Goal: Information Seeking & Learning: Check status

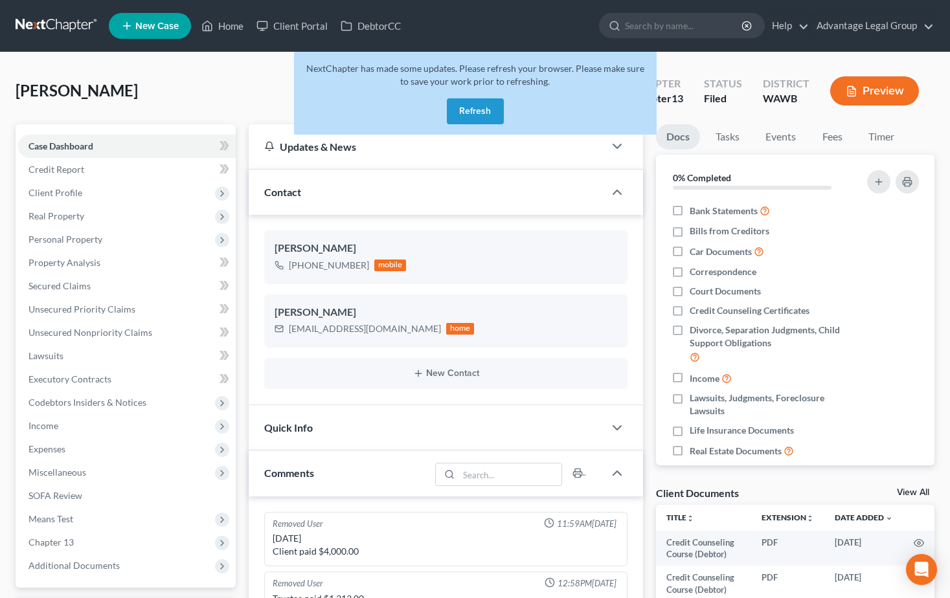
select select "0"
click at [785, 216] on div "Bank Statements" at bounding box center [762, 210] width 182 height 15
click at [478, 116] on button "Refresh" at bounding box center [475, 111] width 57 height 26
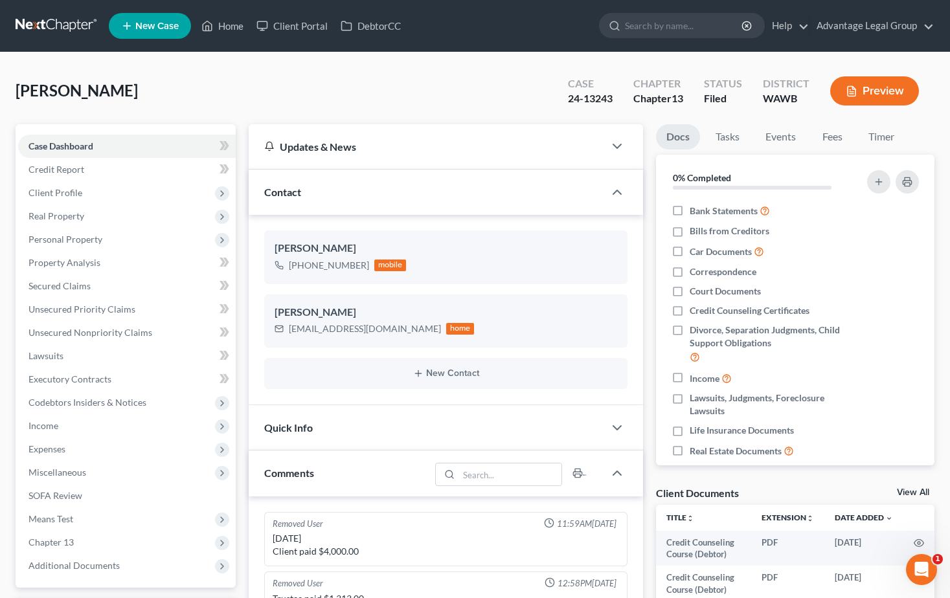
click at [135, 71] on div "Smallidge, Celia Upgraded Case 24-13243 Chapter Chapter 13 Status Filed Distric…" at bounding box center [475, 96] width 919 height 56
click at [232, 28] on link "Home" at bounding box center [222, 25] width 55 height 23
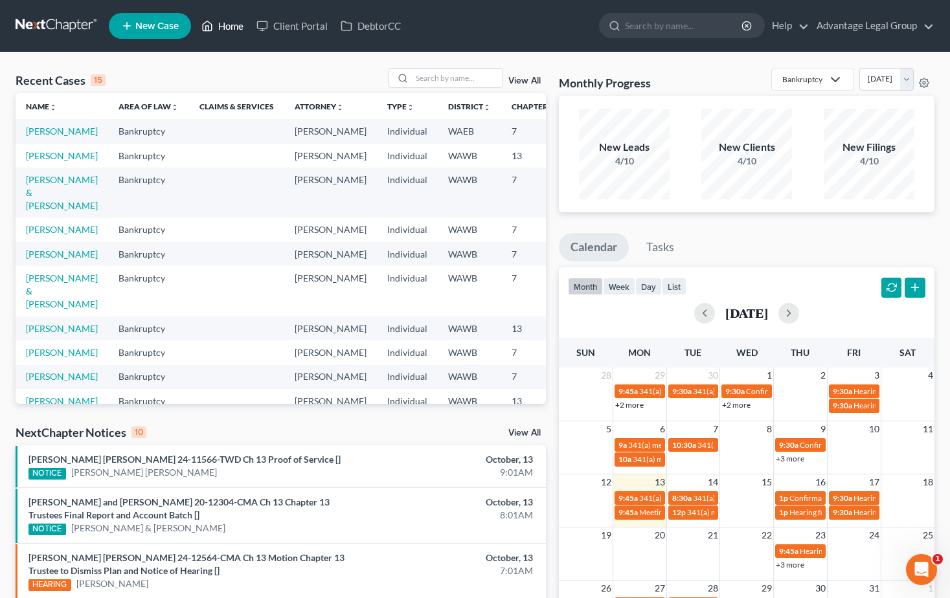
click at [227, 28] on link "Home" at bounding box center [222, 25] width 55 height 23
click at [420, 72] on input "search" at bounding box center [457, 78] width 91 height 19
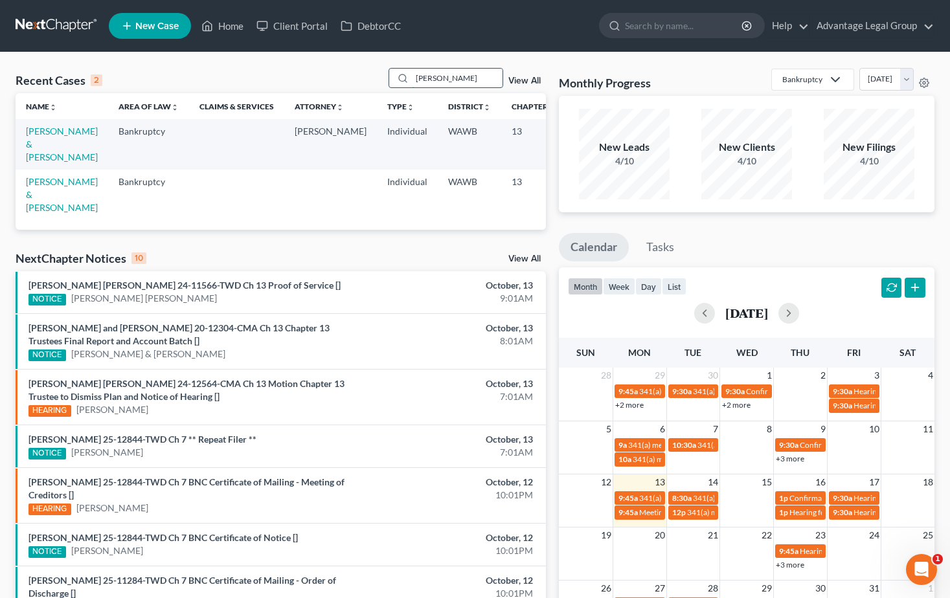
type input "townsend"
click at [38, 140] on link "Townsend, Edwin & Olivia" at bounding box center [62, 144] width 72 height 37
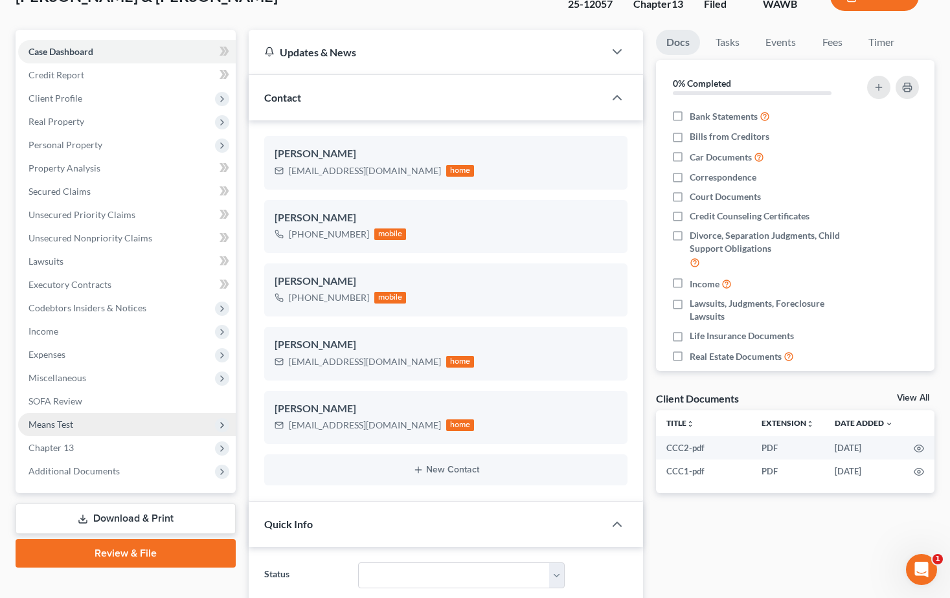
scroll to position [129, 0]
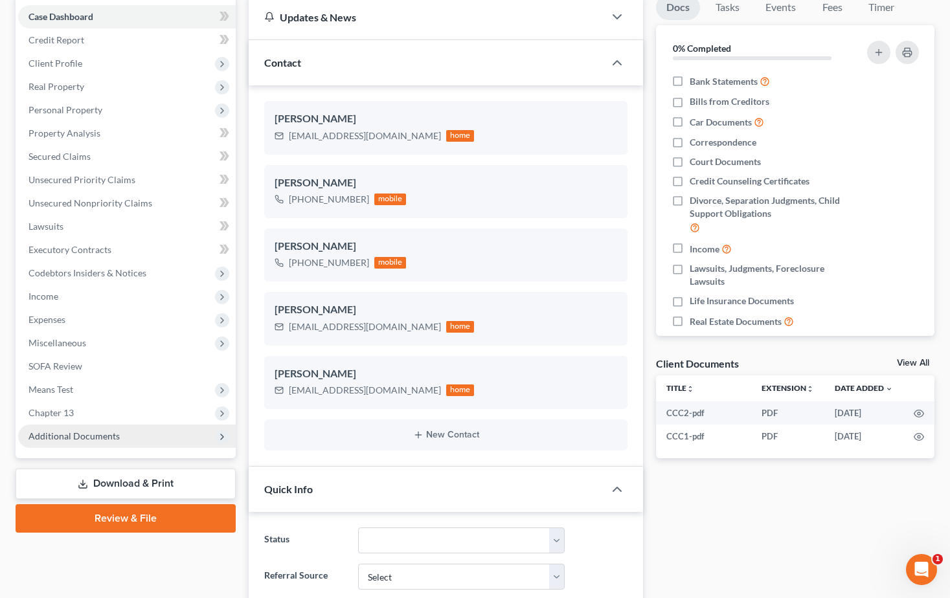
click at [67, 443] on span "Additional Documents" at bounding box center [126, 436] width 217 height 23
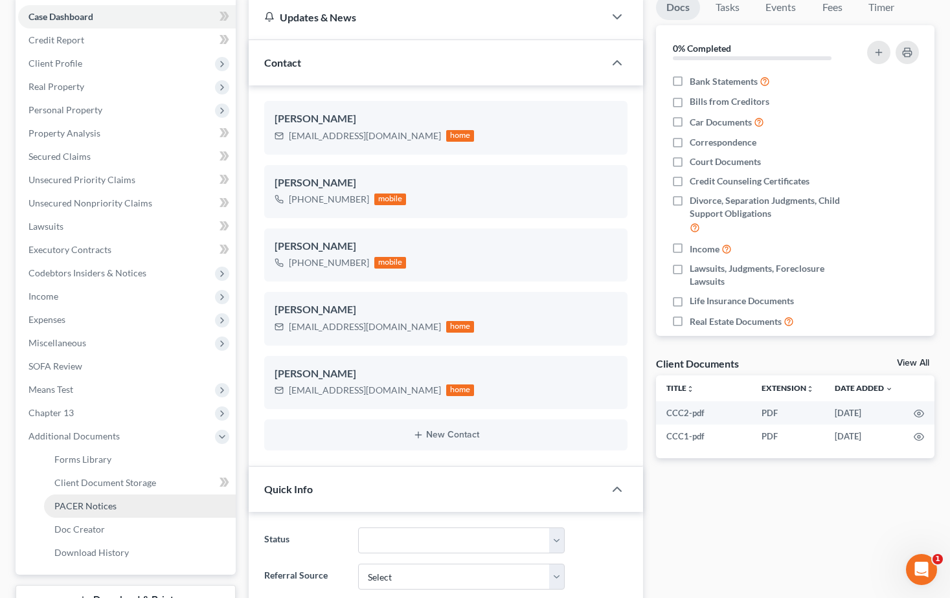
click at [94, 504] on span "PACER Notices" at bounding box center [85, 505] width 62 height 11
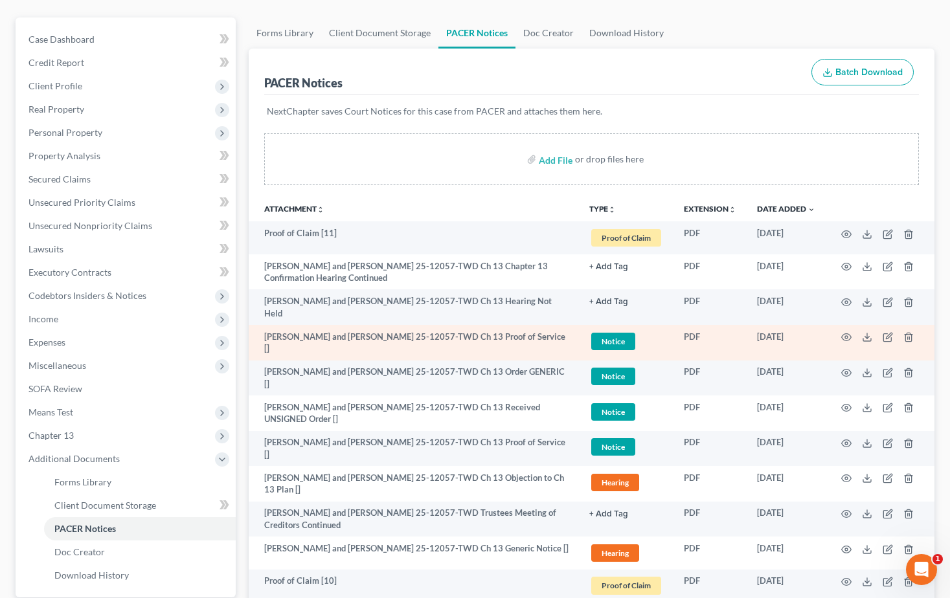
scroll to position [129, 0]
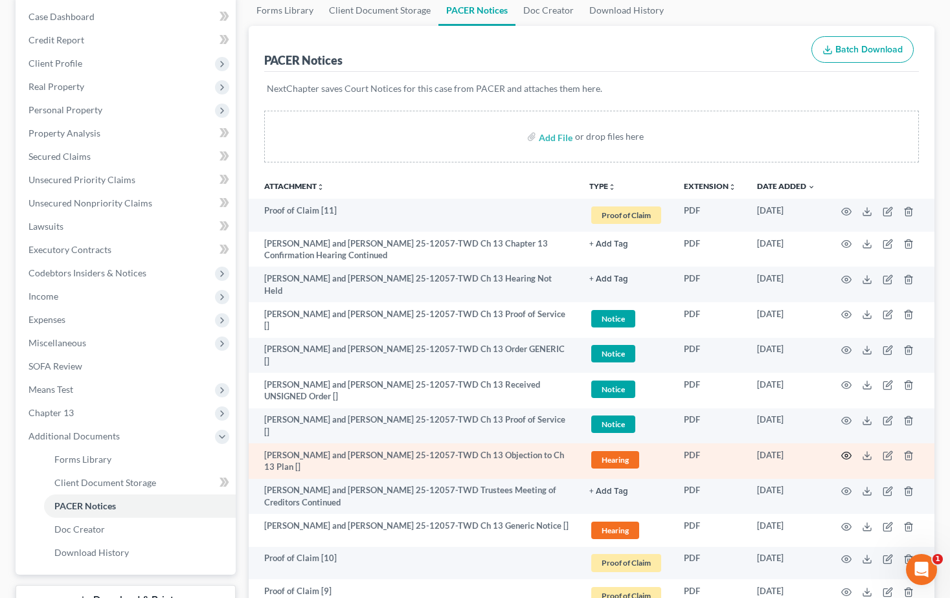
click at [843, 456] on icon "button" at bounding box center [846, 456] width 10 height 10
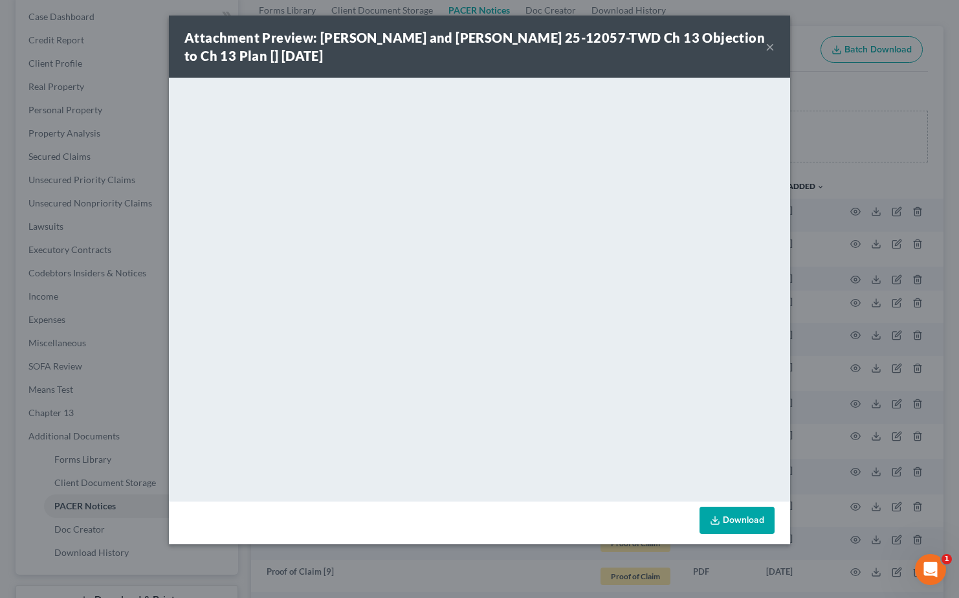
click at [770, 45] on button "×" at bounding box center [770, 47] width 9 height 16
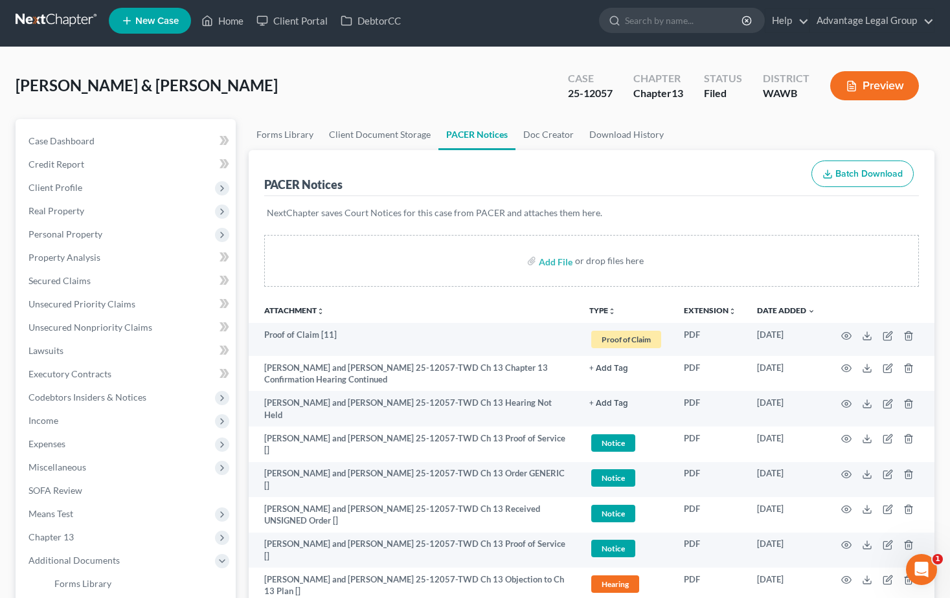
scroll to position [0, 0]
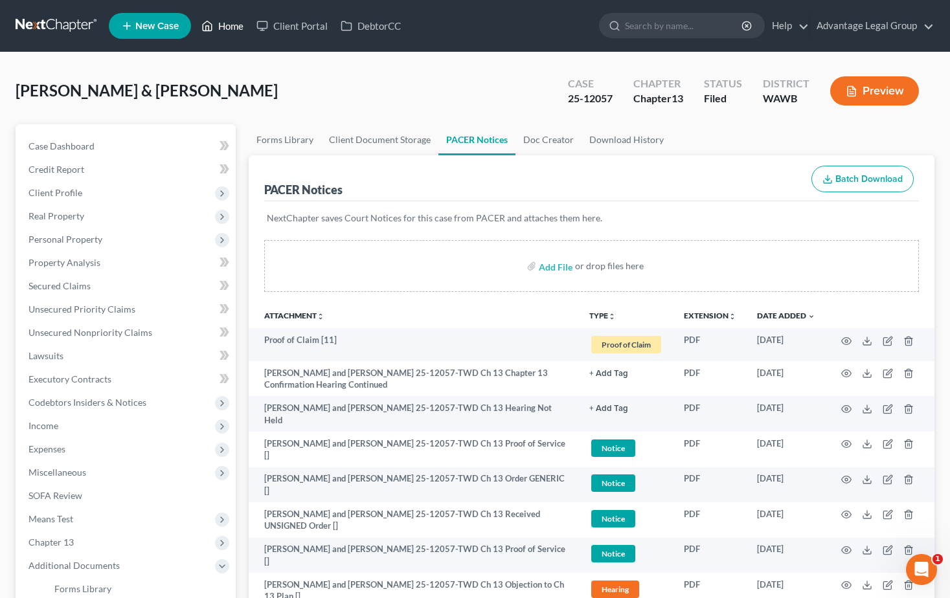
drag, startPoint x: 225, startPoint y: 27, endPoint x: 240, endPoint y: 70, distance: 45.9
click at [225, 27] on link "Home" at bounding box center [222, 25] width 55 height 23
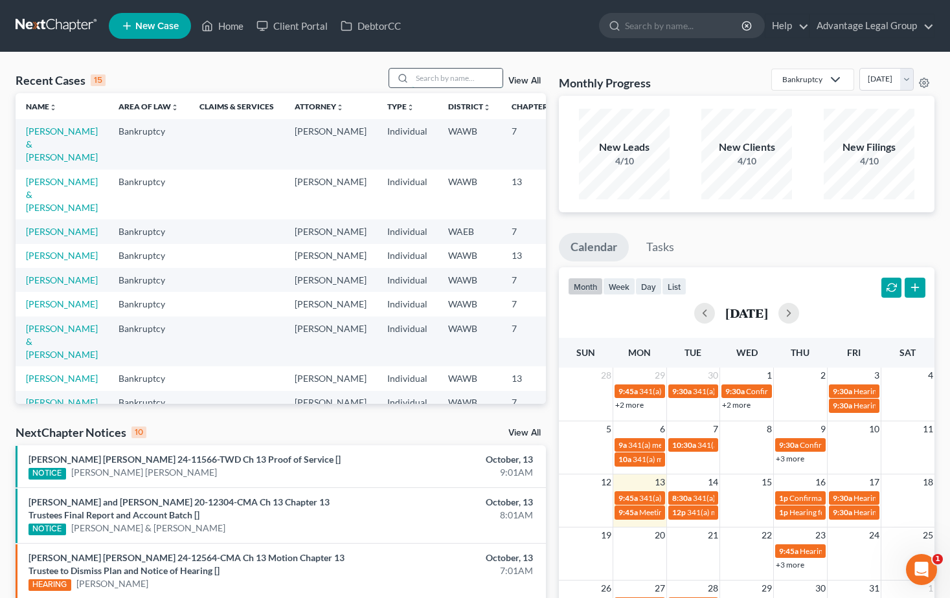
click at [441, 77] on input "search" at bounding box center [457, 78] width 91 height 19
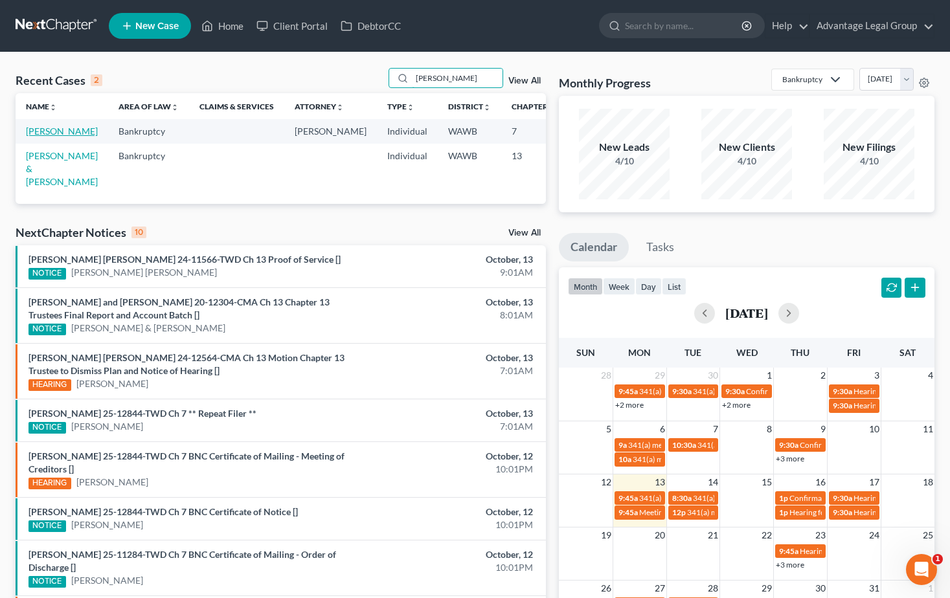
type input "theresa"
click at [57, 132] on link "Leffingwell, Theresa" at bounding box center [62, 131] width 72 height 11
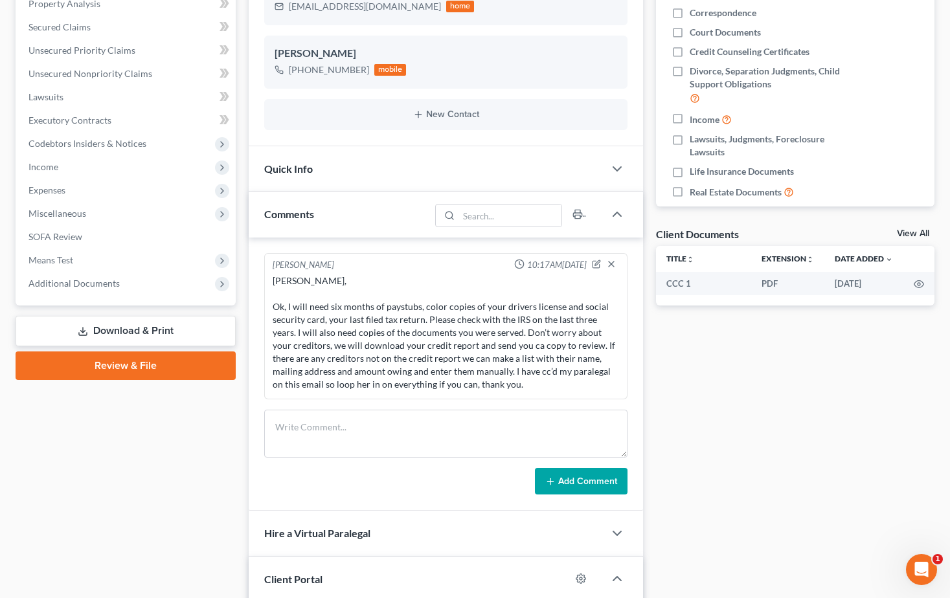
scroll to position [447, 0]
click at [77, 283] on span "Additional Documents" at bounding box center [73, 283] width 91 height 11
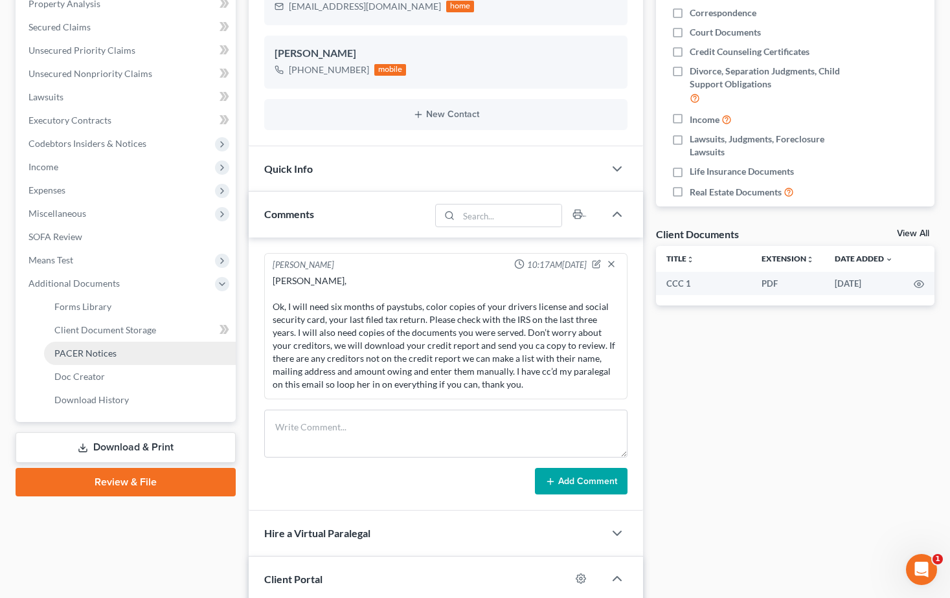
click at [98, 353] on span "PACER Notices" at bounding box center [85, 353] width 62 height 11
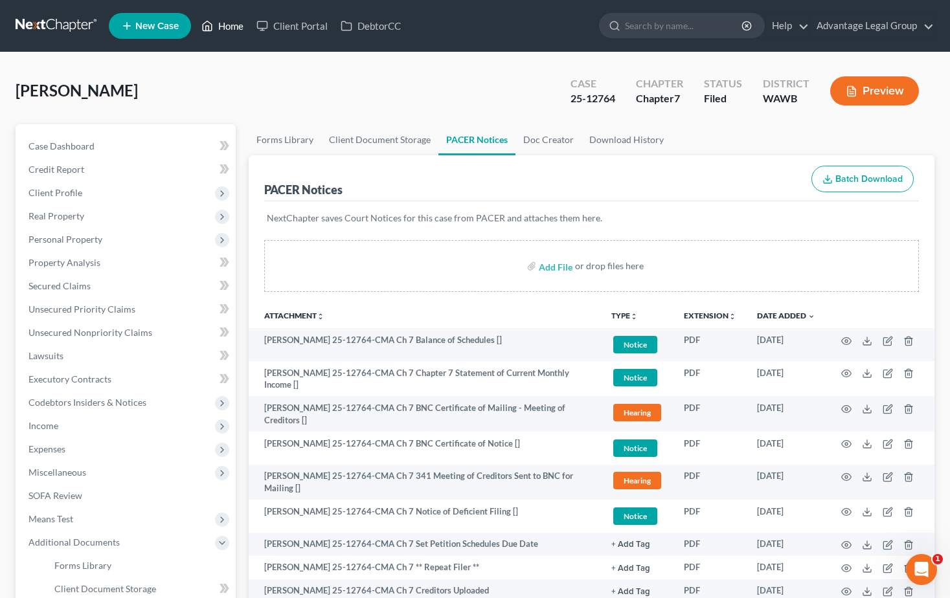
click at [236, 29] on link "Home" at bounding box center [222, 25] width 55 height 23
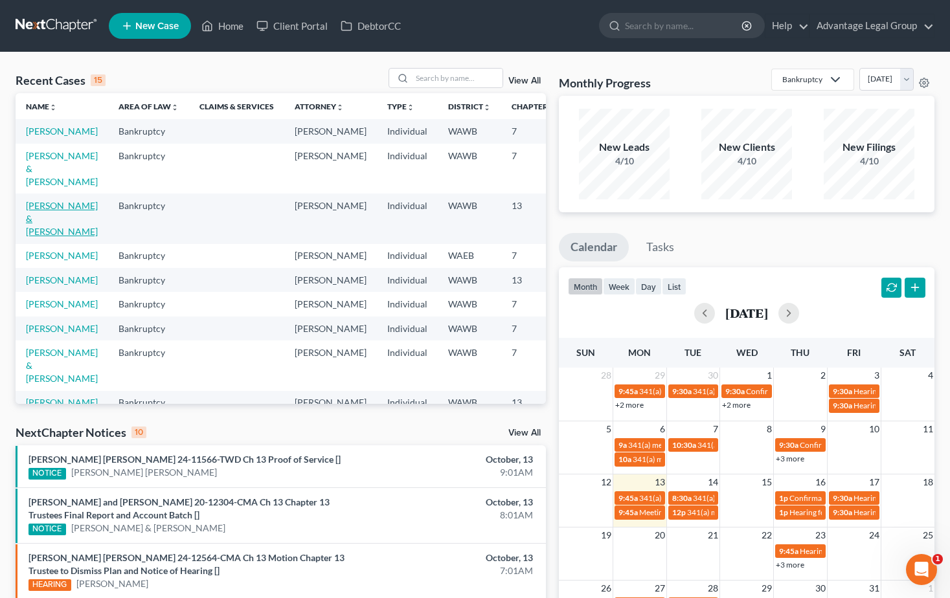
click at [43, 234] on link "Townsend, Edwin & Olivia" at bounding box center [62, 218] width 72 height 37
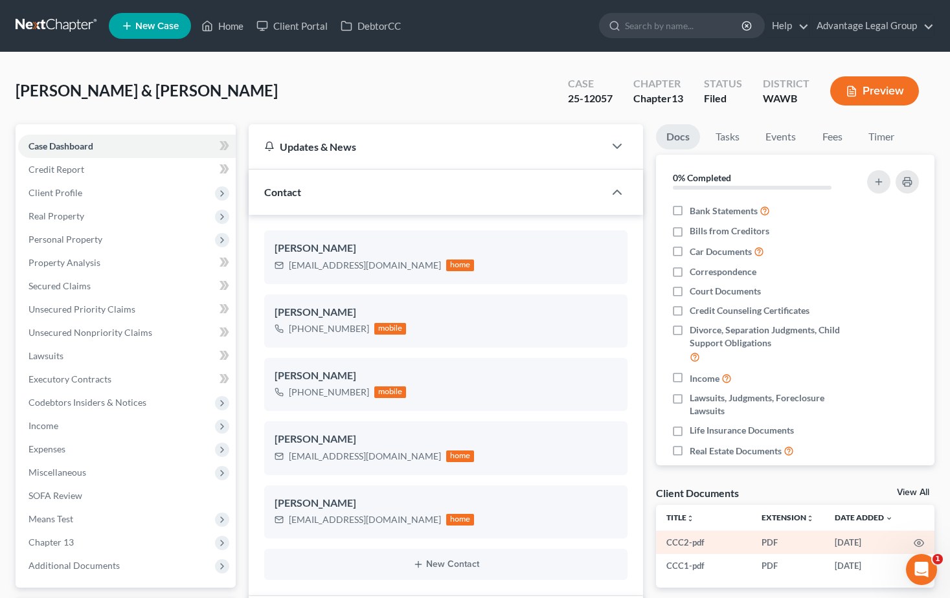
scroll to position [99, 0]
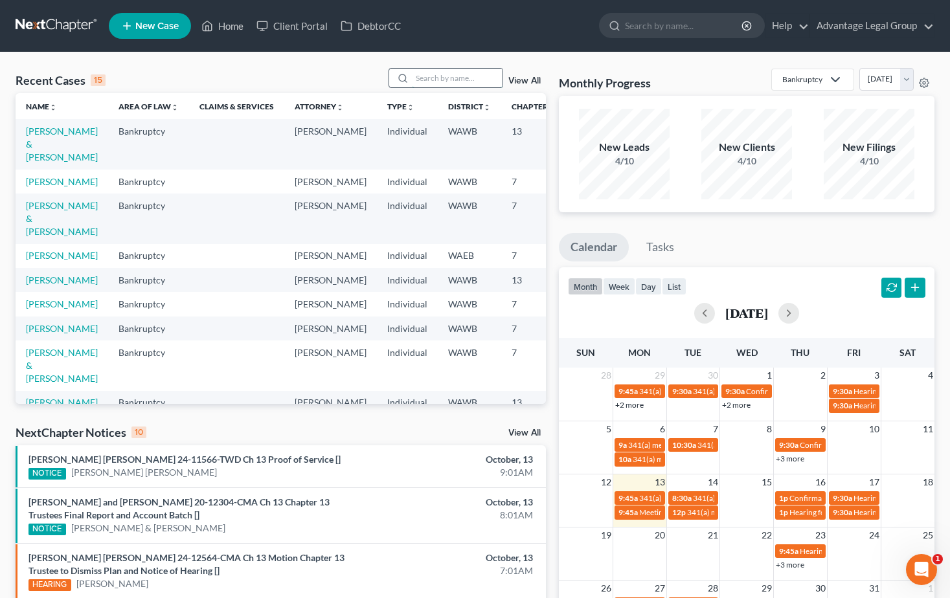
click at [422, 78] on input "search" at bounding box center [457, 78] width 91 height 19
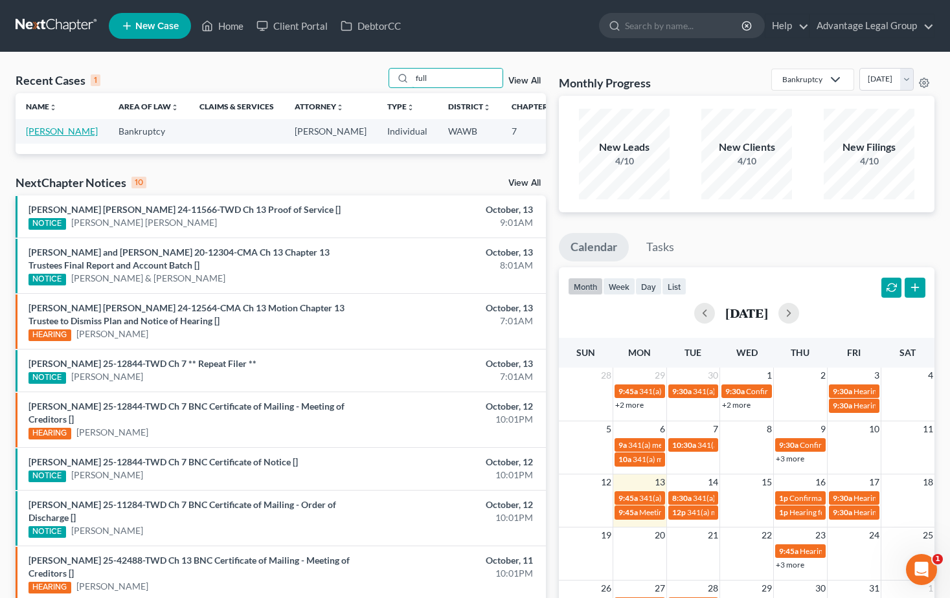
type input "full"
click at [30, 137] on link "Fullen, Dan" at bounding box center [62, 131] width 72 height 11
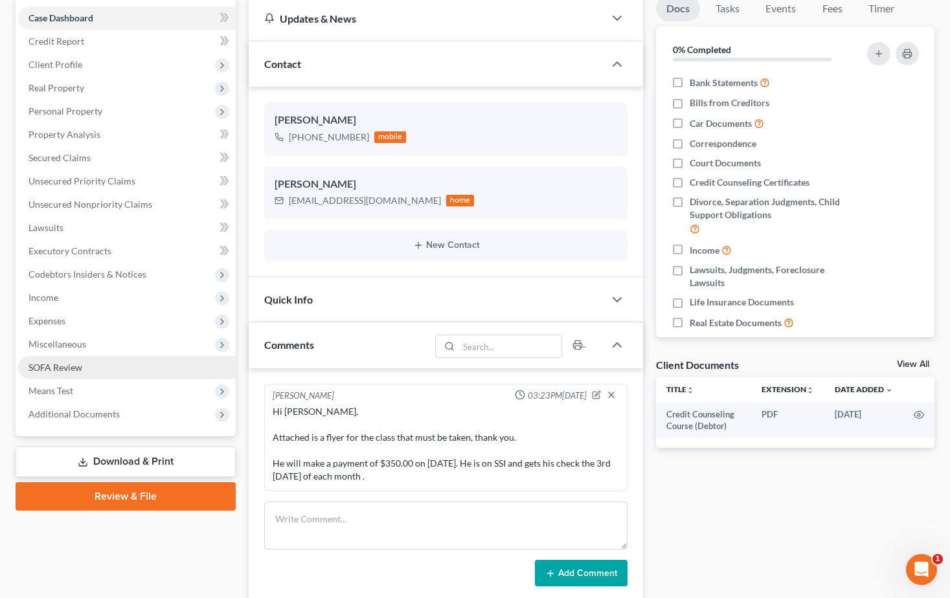
scroll to position [129, 0]
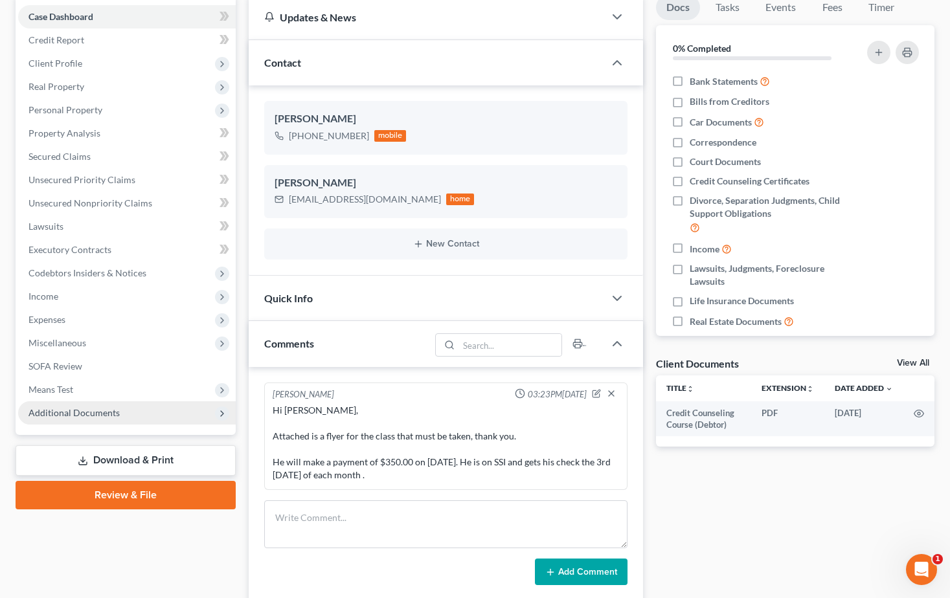
click at [91, 410] on span "Additional Documents" at bounding box center [73, 412] width 91 height 11
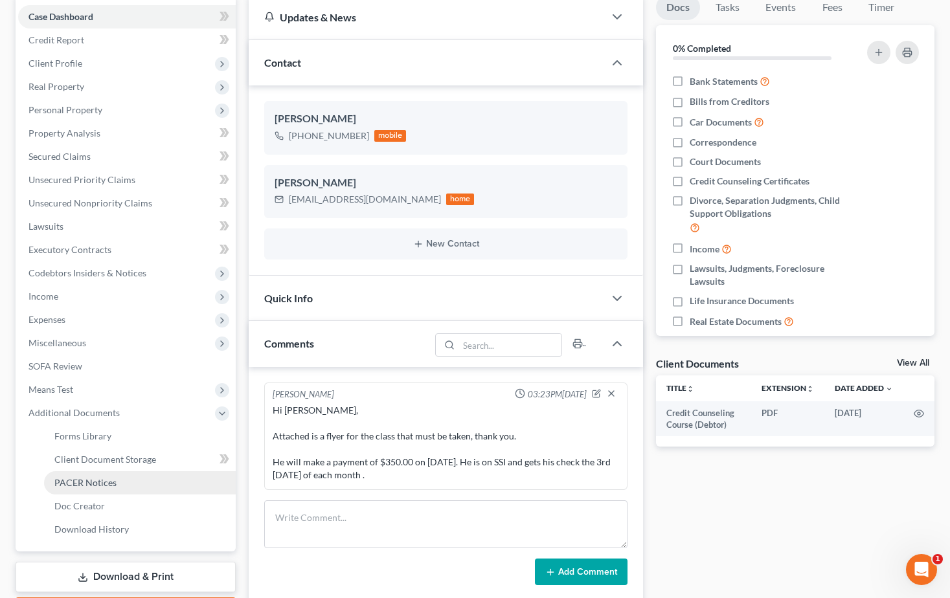
click at [95, 482] on span "PACER Notices" at bounding box center [85, 482] width 62 height 11
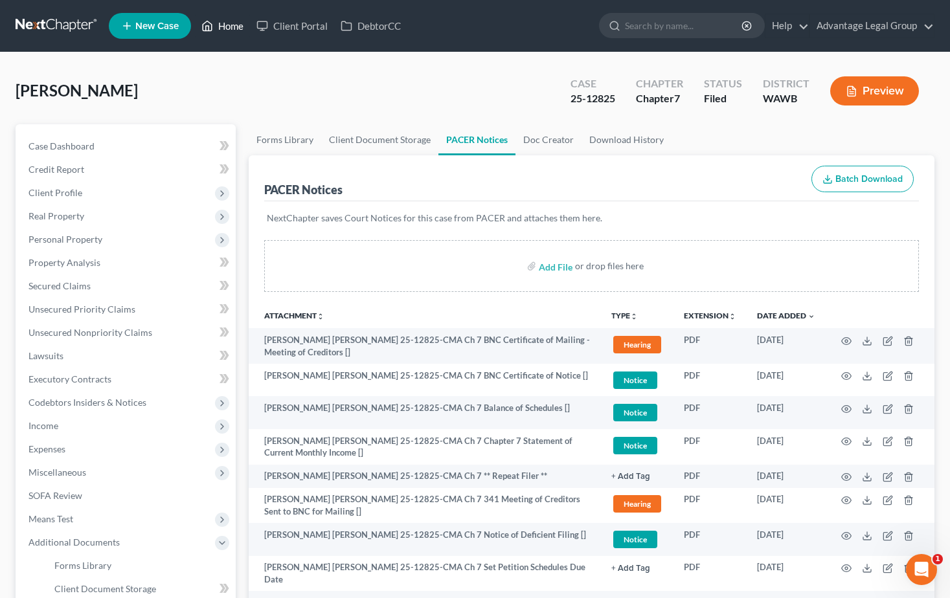
click at [225, 25] on link "Home" at bounding box center [222, 25] width 55 height 23
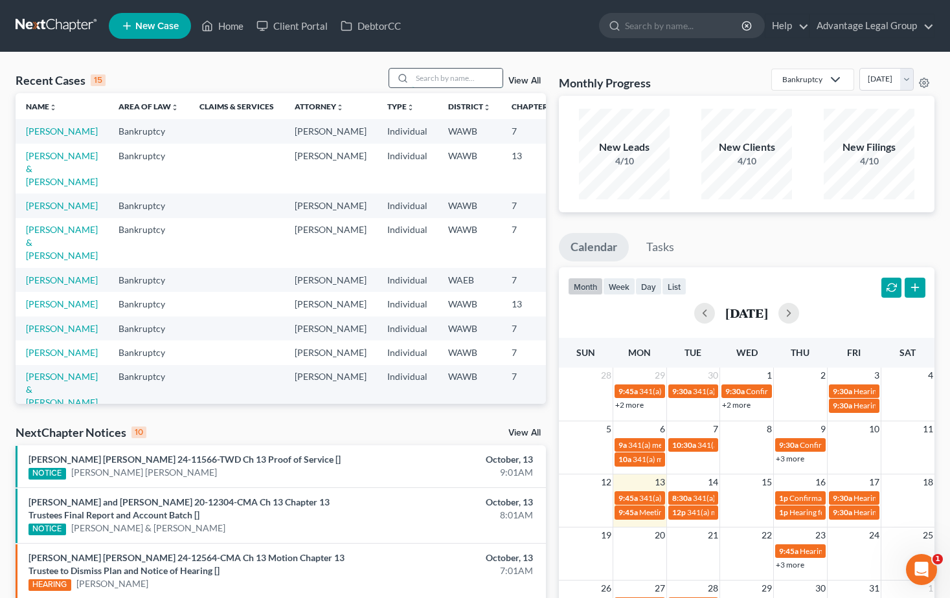
click at [434, 78] on input "search" at bounding box center [457, 78] width 91 height 19
type input "rogers"
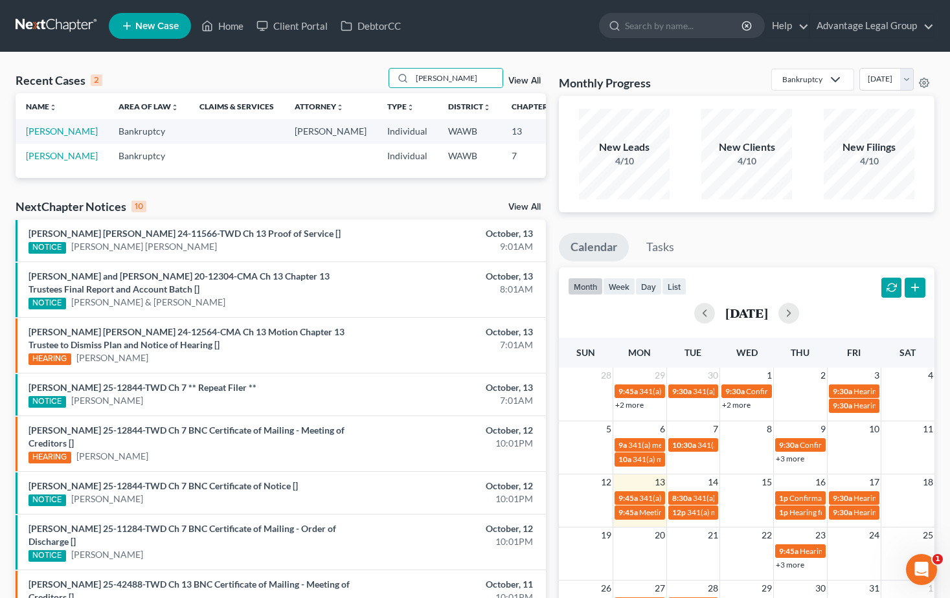
click at [38, 137] on td "Rogers, Resie" at bounding box center [62, 131] width 93 height 24
click at [31, 129] on link "Rogers, Resie" at bounding box center [62, 131] width 72 height 11
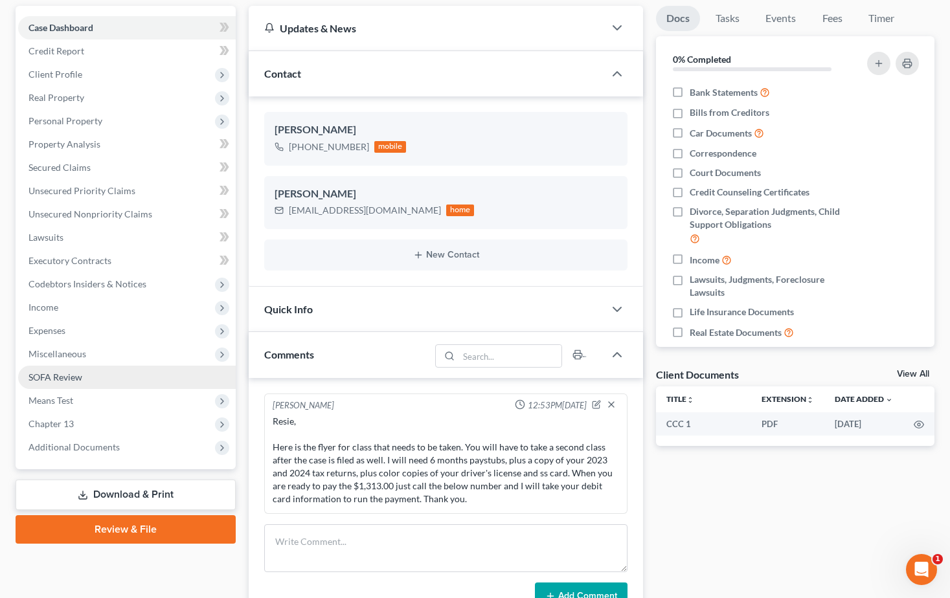
scroll to position [129, 0]
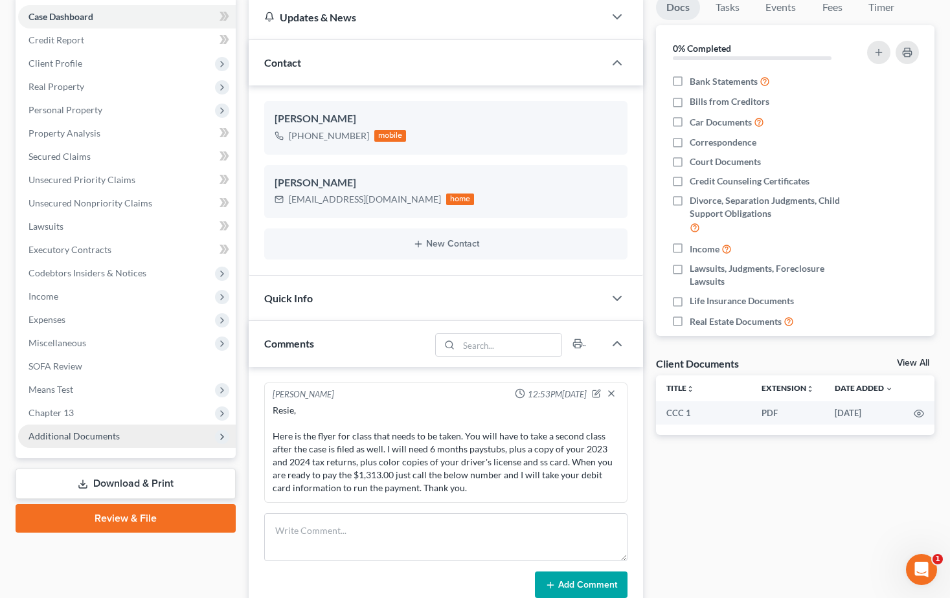
click at [84, 436] on span "Additional Documents" at bounding box center [73, 435] width 91 height 11
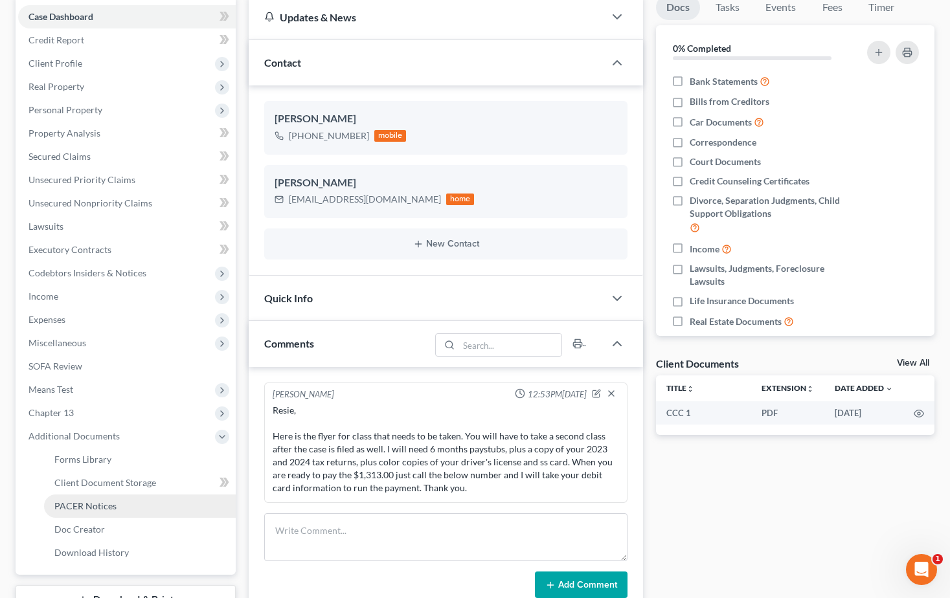
click at [114, 501] on span "PACER Notices" at bounding box center [85, 505] width 62 height 11
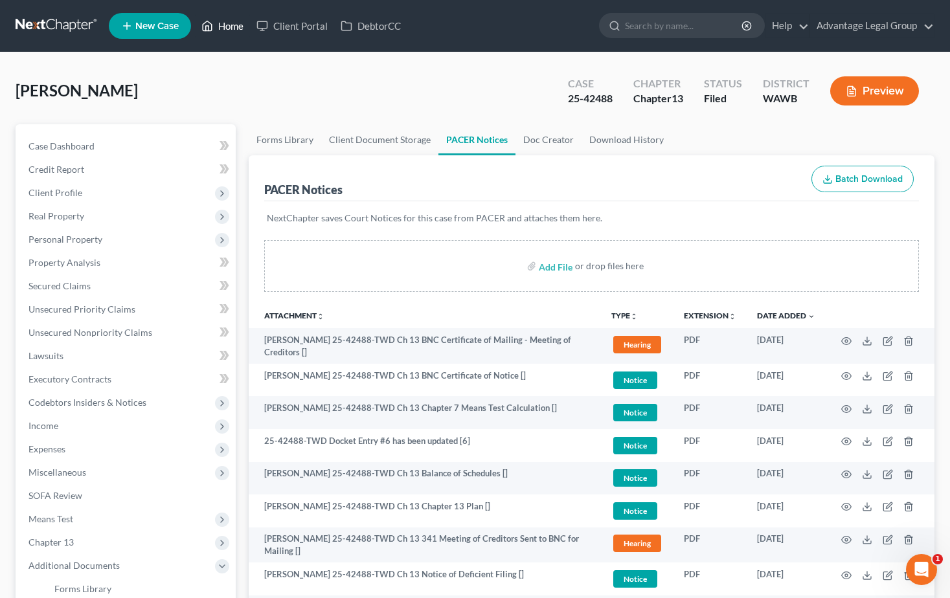
click at [228, 24] on link "Home" at bounding box center [222, 25] width 55 height 23
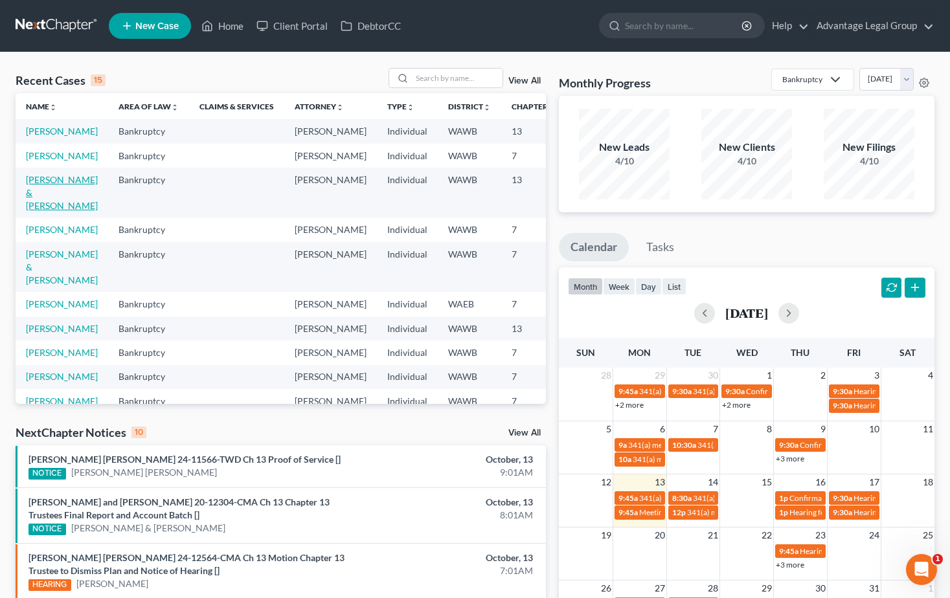
click at [45, 211] on link "Townsend, Edwin & Olivia" at bounding box center [62, 192] width 72 height 37
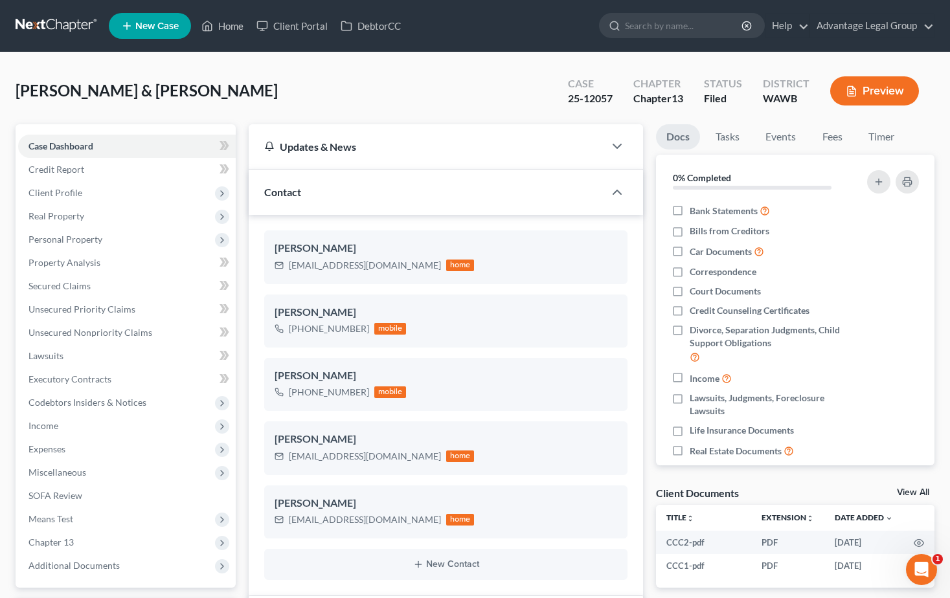
scroll to position [99, 0]
drag, startPoint x: 292, startPoint y: 463, endPoint x: 309, endPoint y: 463, distance: 17.5
click at [309, 463] on div "ahlmiolivia@aol.com home" at bounding box center [374, 456] width 200 height 17
drag, startPoint x: 309, startPoint y: 463, endPoint x: 290, endPoint y: 462, distance: 19.5
click at [290, 462] on div "ahlmiolivia@aol.com home" at bounding box center [374, 456] width 200 height 17
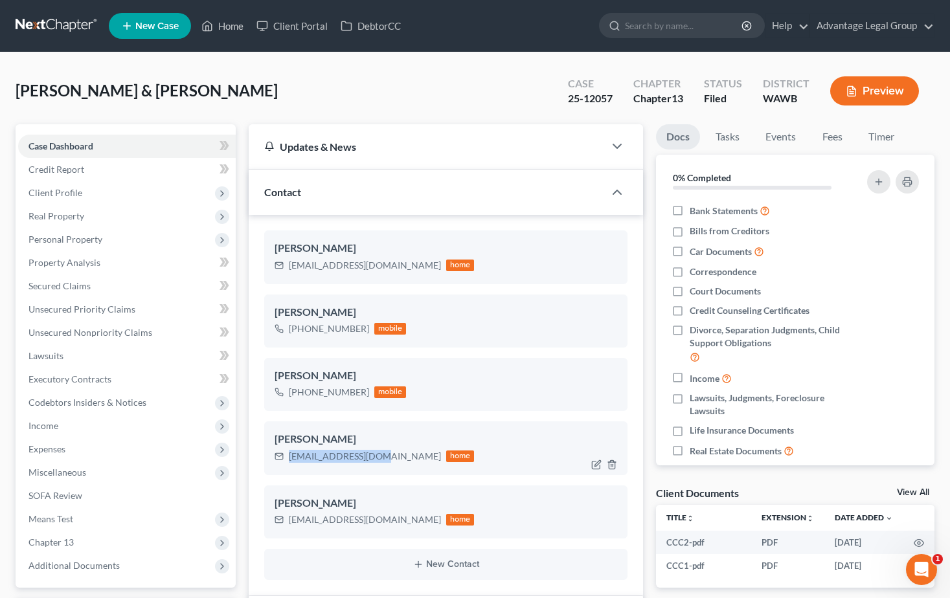
copy div "ahlmiolivia@aol.com"
drag, startPoint x: 288, startPoint y: 268, endPoint x: 394, endPoint y: 273, distance: 105.6
click at [394, 273] on div "ocetownsend@gmail.com home" at bounding box center [374, 265] width 200 height 17
copy div "ocetownsend@gmail.com"
drag, startPoint x: 291, startPoint y: 526, endPoint x: 353, endPoint y: 530, distance: 61.7
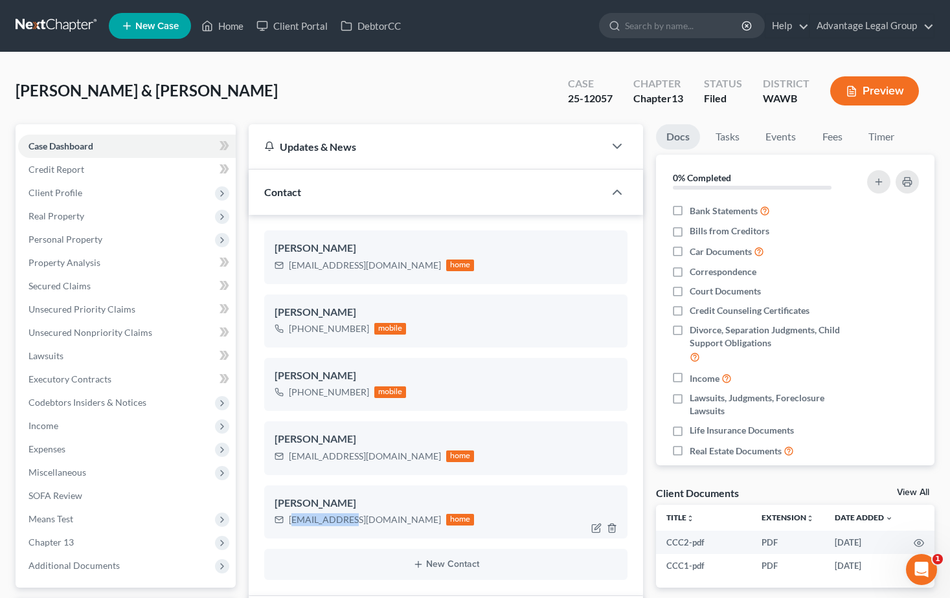
click at [353, 530] on div "Edwin Townsend edwtown@aol.com home" at bounding box center [446, 511] width 364 height 53
click at [359, 528] on div "edwtown@aol.com home" at bounding box center [374, 519] width 200 height 17
drag, startPoint x: 364, startPoint y: 524, endPoint x: 284, endPoint y: 526, distance: 80.3
click at [284, 526] on div "edwtown@aol.com home" at bounding box center [374, 519] width 200 height 17
copy div "edwtown@aol.com"
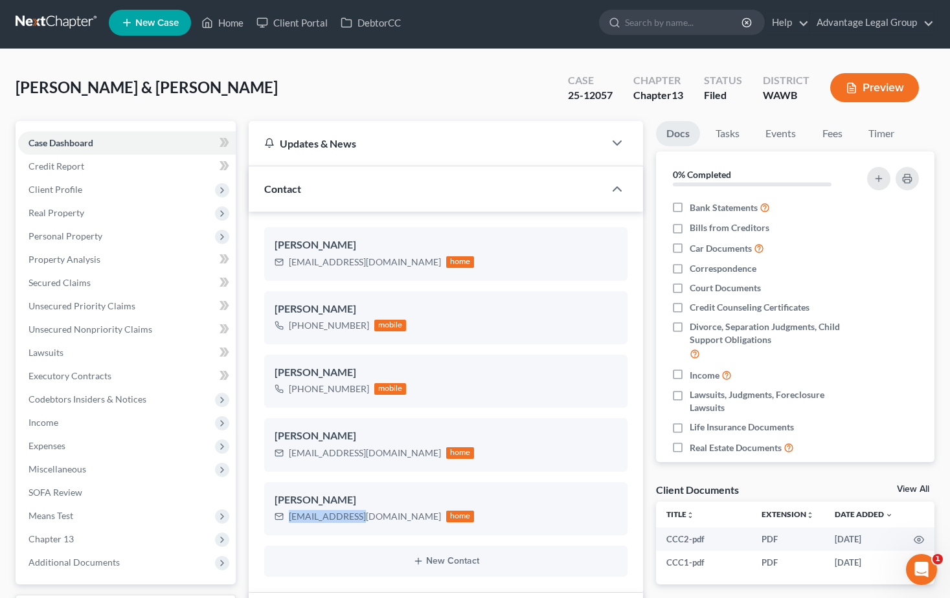
scroll to position [0, 0]
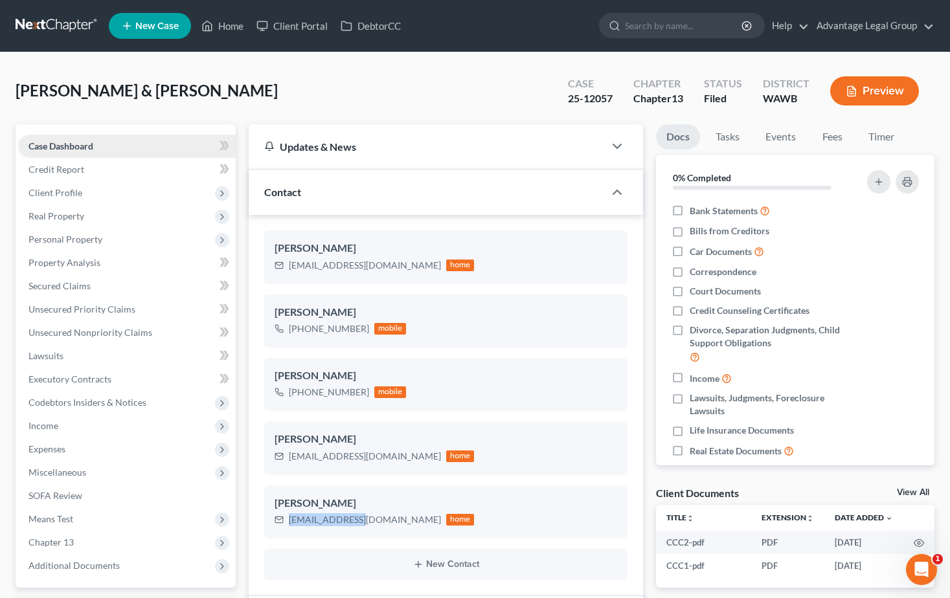
click at [61, 150] on span "Case Dashboard" at bounding box center [60, 145] width 65 height 11
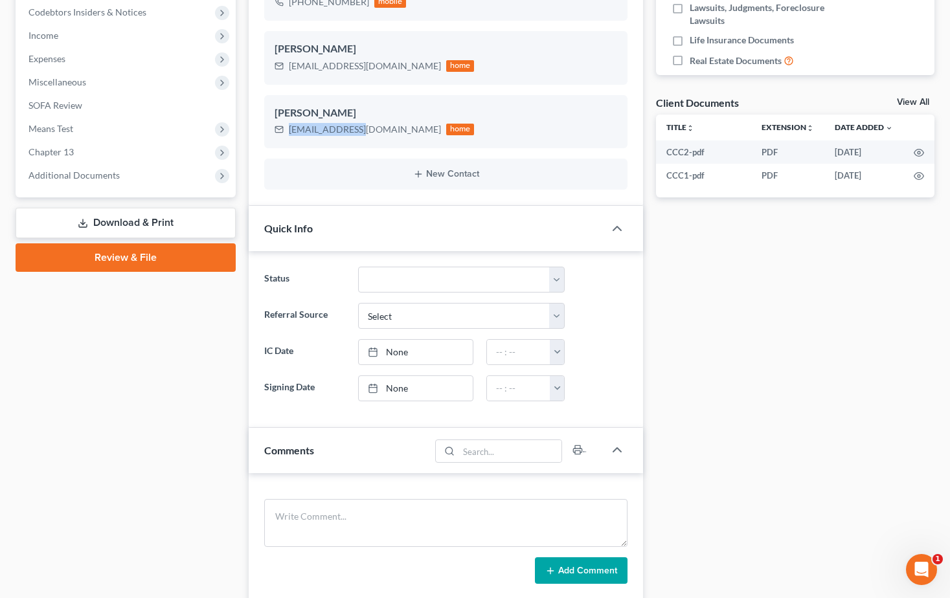
scroll to position [453, 0]
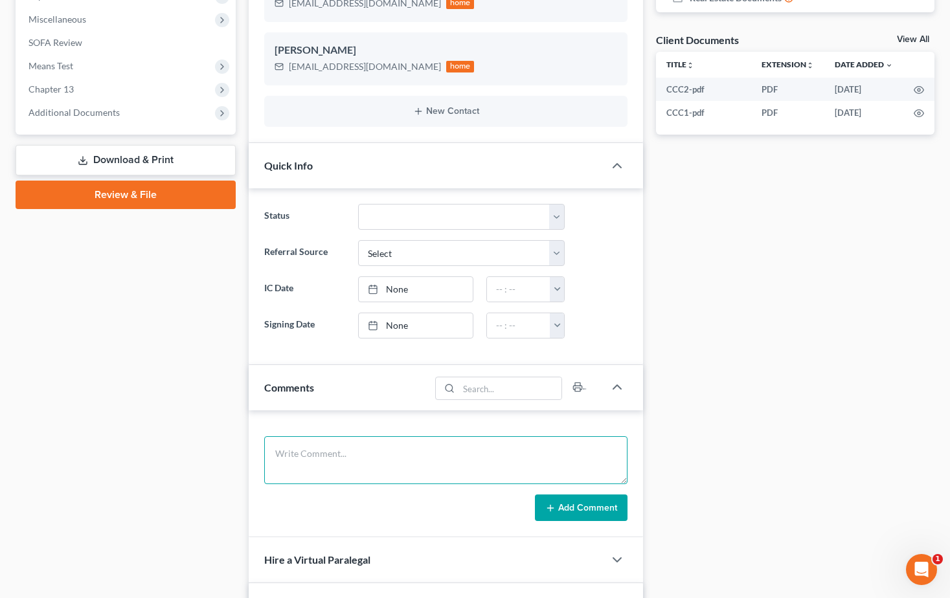
click at [333, 451] on textarea at bounding box center [446, 460] width 364 height 48
paste textarea "Good morning guys, thank you. Per the trustee’s request, I will need a copy of …"
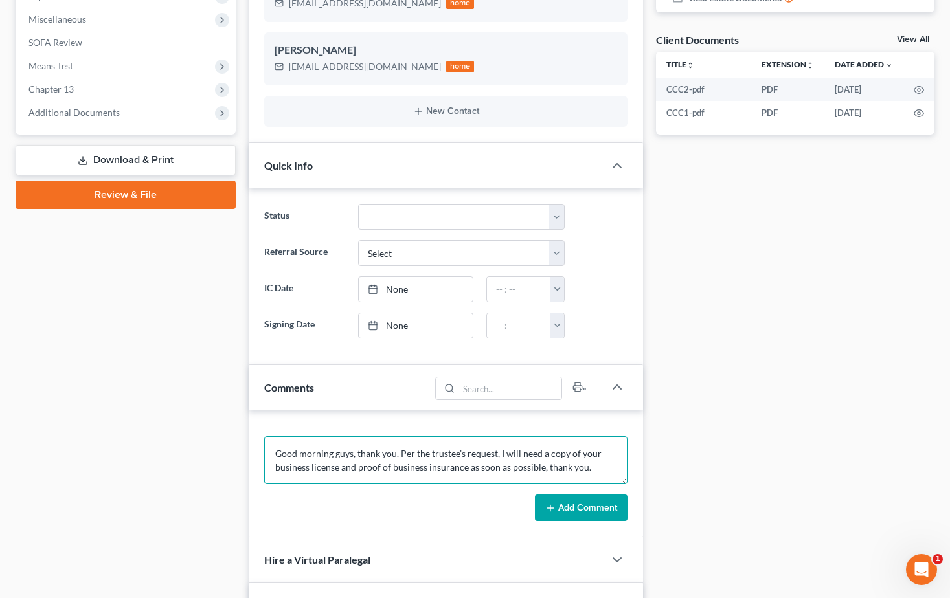
scroll to position [16, 0]
type textarea "Good morning guys, thank you. Per the trustee’s request, I will need a copy of …"
click at [571, 511] on button "Add Comment" at bounding box center [581, 508] width 93 height 27
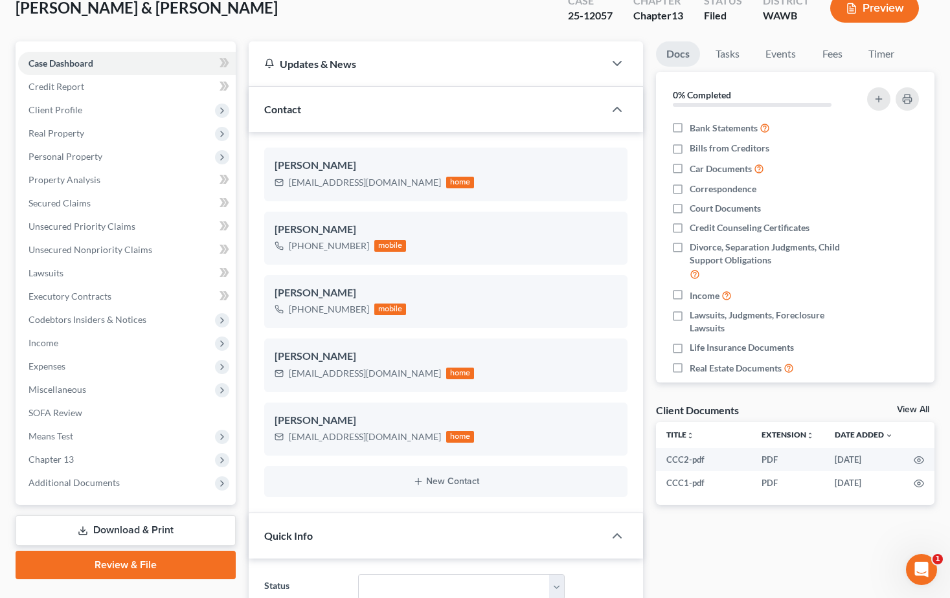
scroll to position [0, 0]
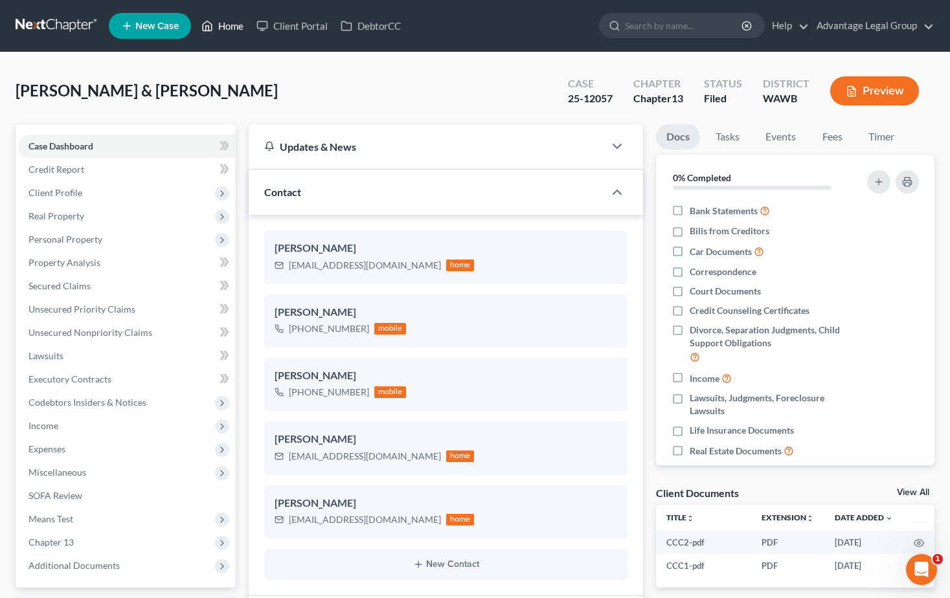
click at [232, 24] on link "Home" at bounding box center [222, 25] width 55 height 23
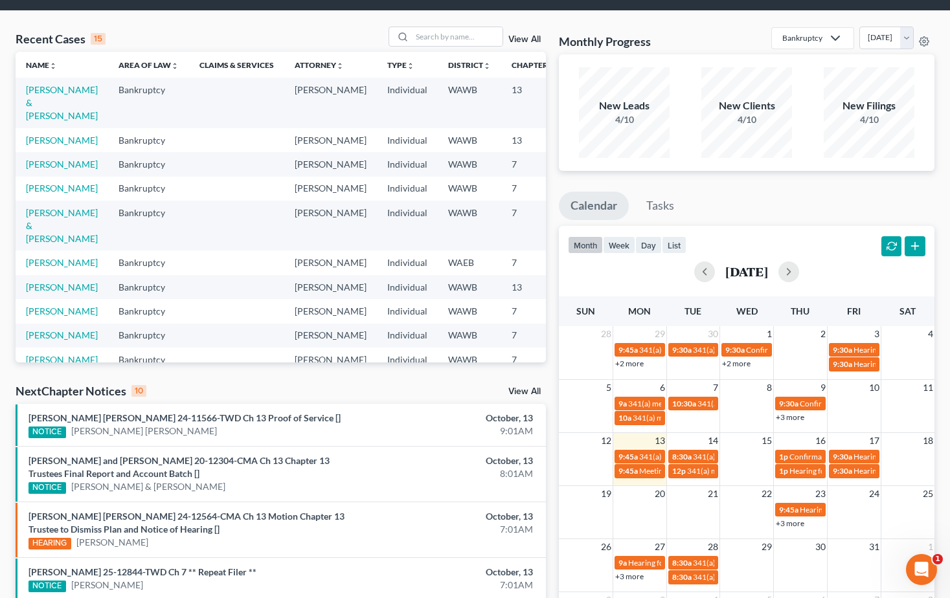
scroll to position [65, 0]
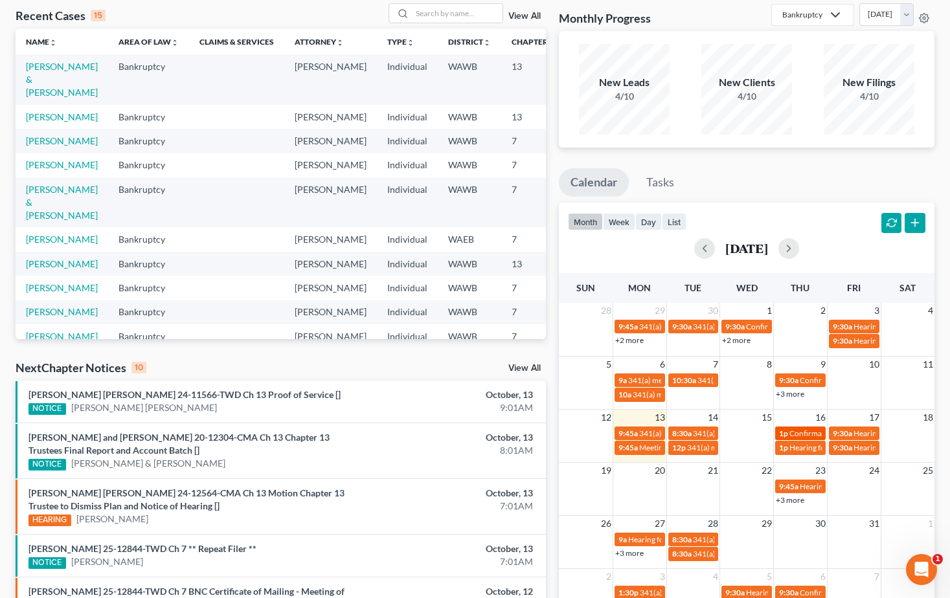
click at [797, 434] on span "Confirmation hearing for Karen Sanchez Moran & Jazmine Voluntad" at bounding box center [897, 434] width 216 height 10
select select "Days"
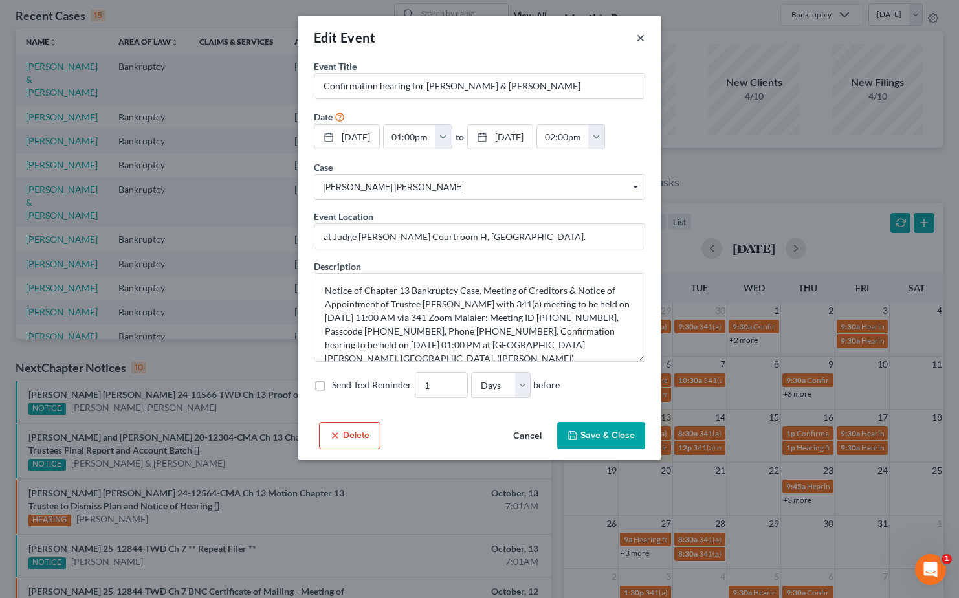
click at [638, 38] on button "×" at bounding box center [640, 38] width 9 height 16
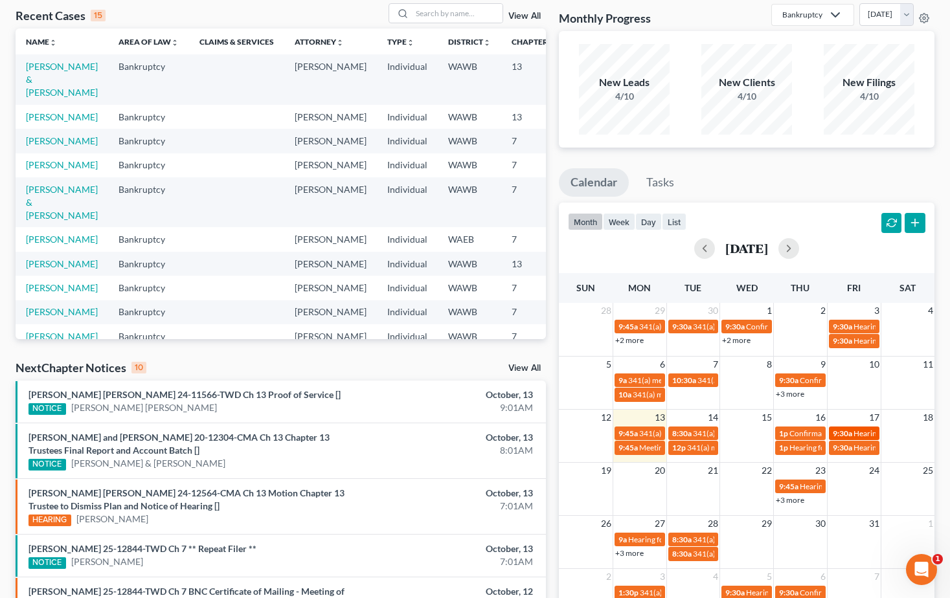
click at [858, 433] on span "Hearing for Briana Plater" at bounding box center [903, 434] width 101 height 10
select select "Days"
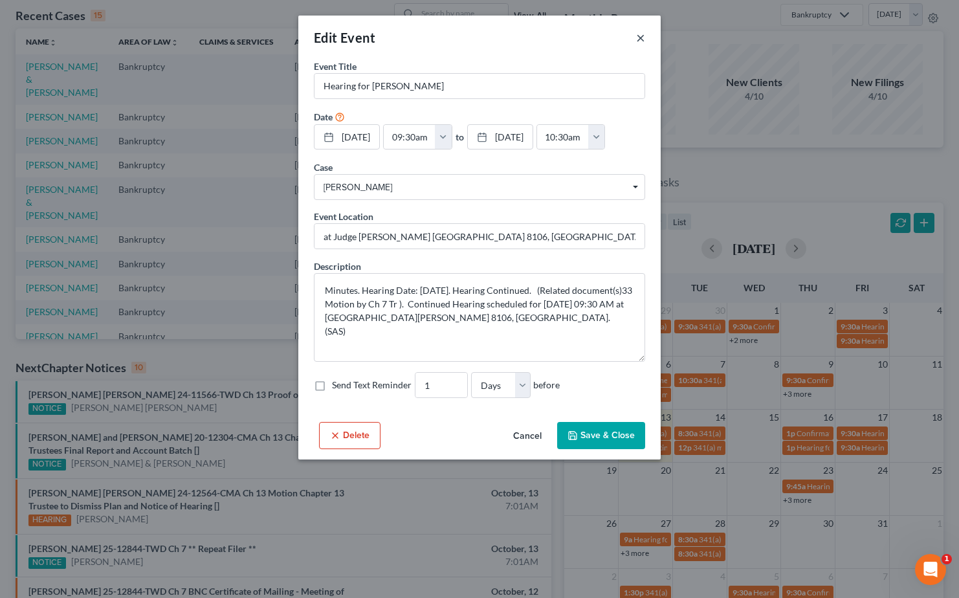
click at [638, 37] on button "×" at bounding box center [640, 38] width 9 height 16
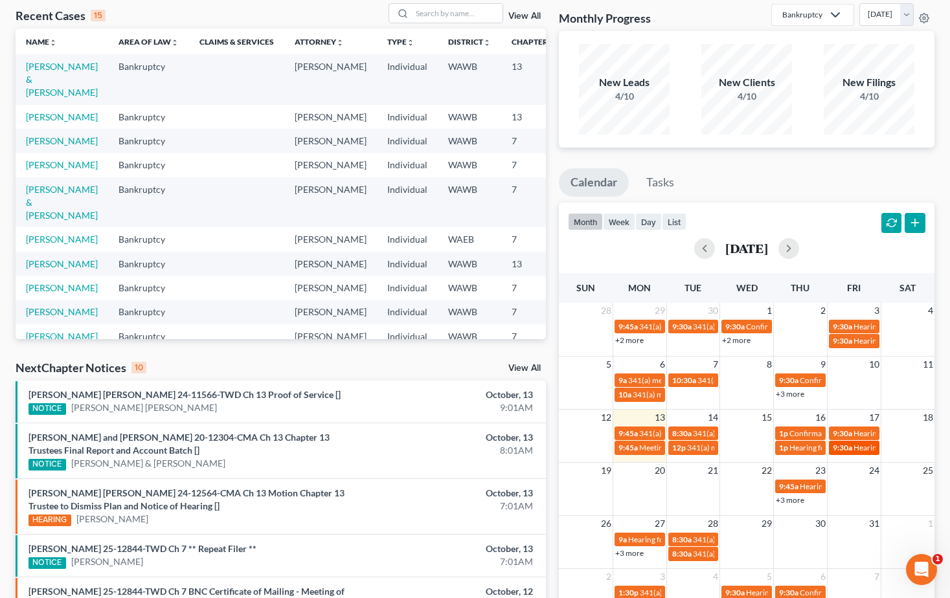
click at [860, 451] on span "Hearing for Briana Plater" at bounding box center [903, 448] width 101 height 10
select select "Days"
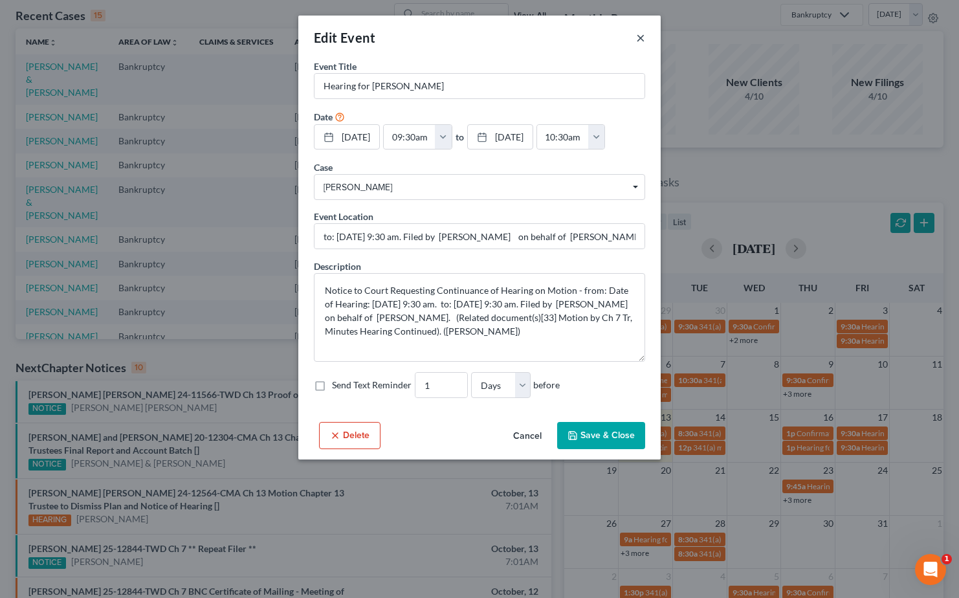
click at [639, 39] on button "×" at bounding box center [640, 38] width 9 height 16
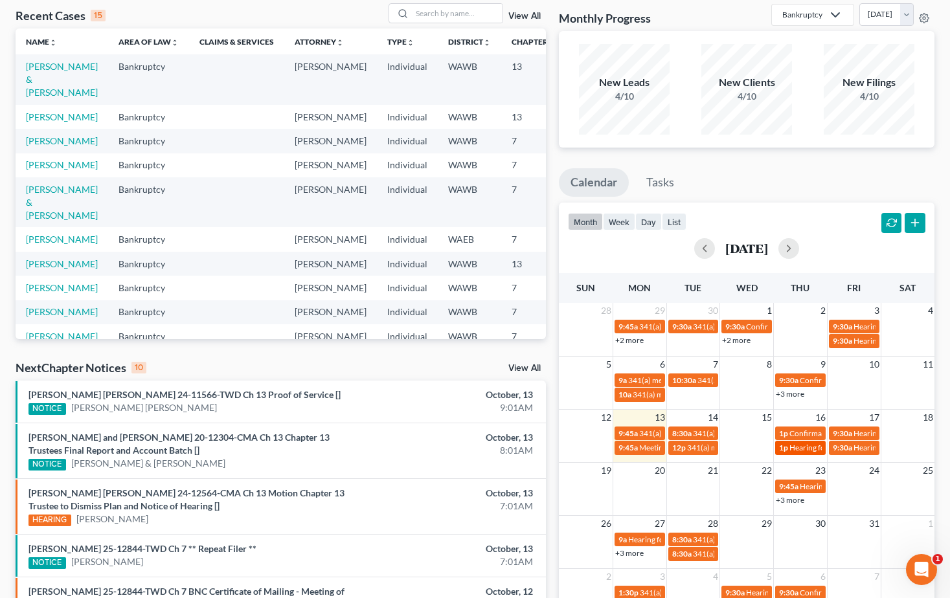
click at [805, 449] on span "Hearing for Karen Sanchez Moran & Jazmine Voluntad" at bounding box center [874, 448] width 170 height 10
select select "Days"
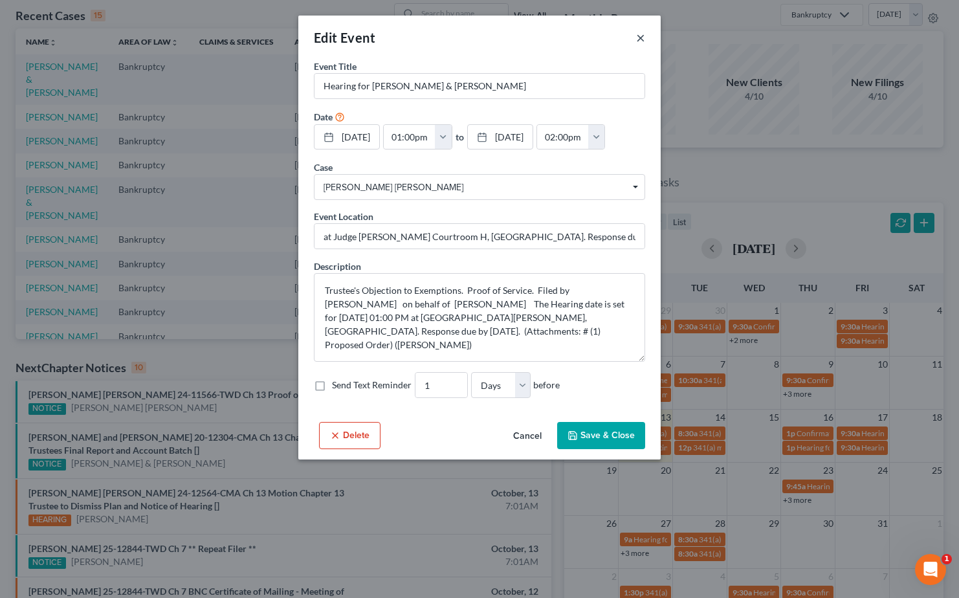
click at [638, 37] on button "×" at bounding box center [640, 38] width 9 height 16
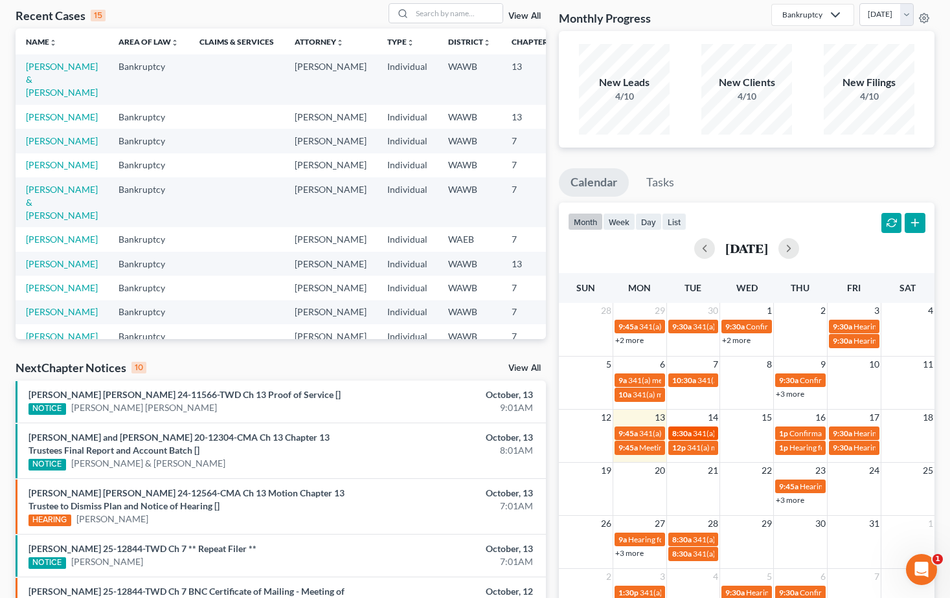
click at [684, 430] on span "8:30a" at bounding box center [681, 434] width 19 height 10
select select "Days"
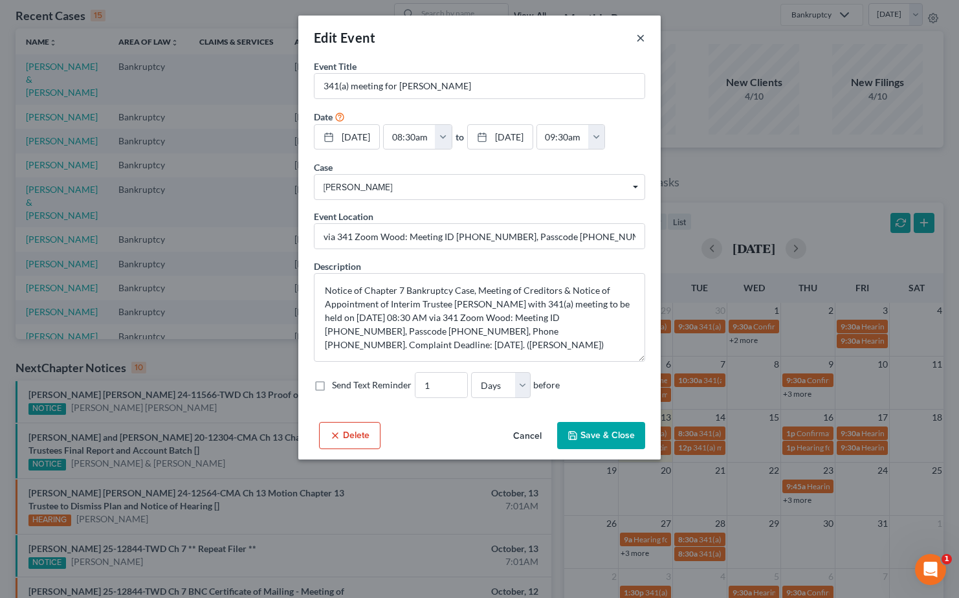
click at [640, 36] on button "×" at bounding box center [640, 38] width 9 height 16
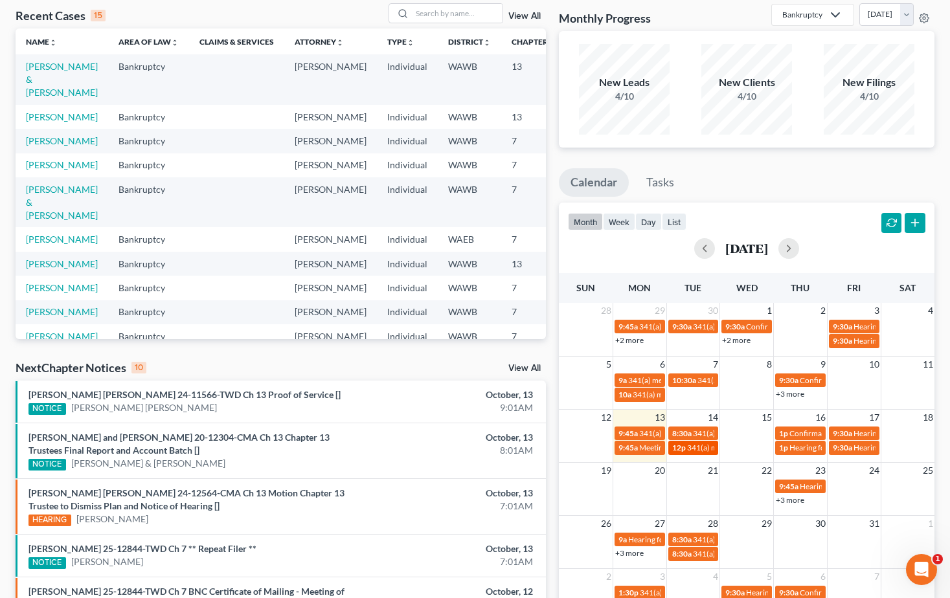
click at [691, 450] on span "341(a) meeting for Michael Dickey" at bounding box center [749, 448] width 125 height 10
select select "Days"
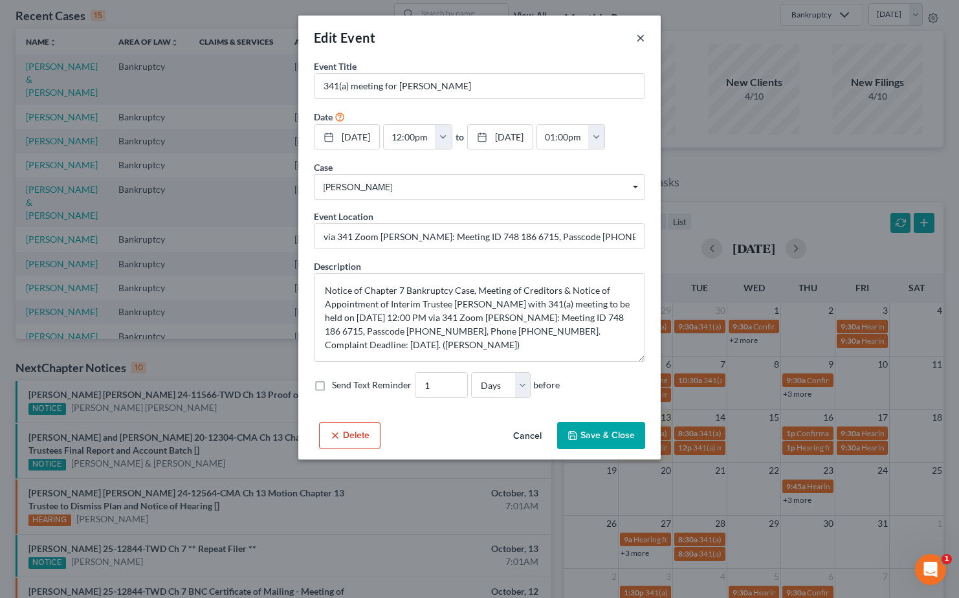
click at [639, 36] on button "×" at bounding box center [640, 38] width 9 height 16
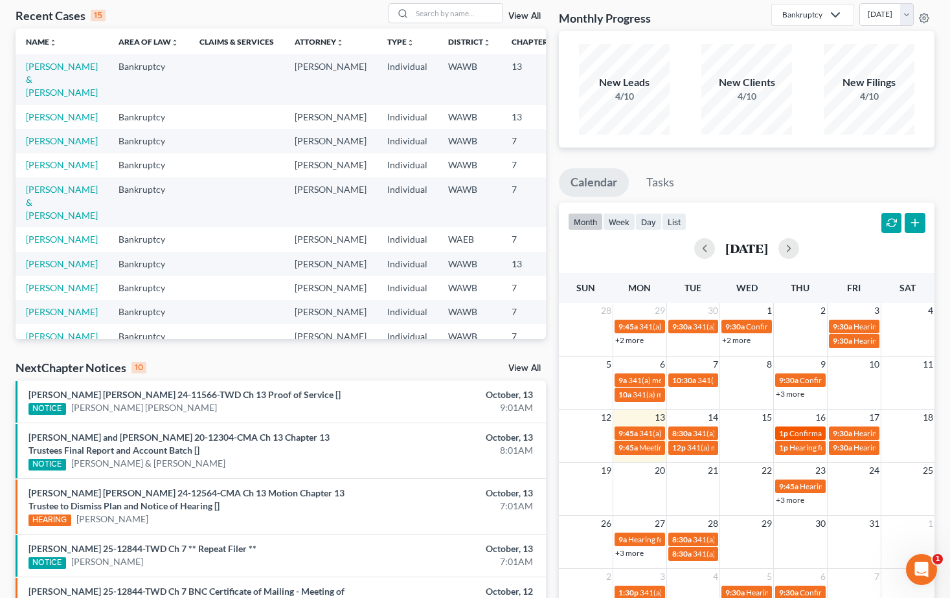
click at [799, 432] on span "Confirmation hearing for Karen Sanchez Moran & Jazmine Voluntad" at bounding box center [897, 434] width 216 height 10
select select "Days"
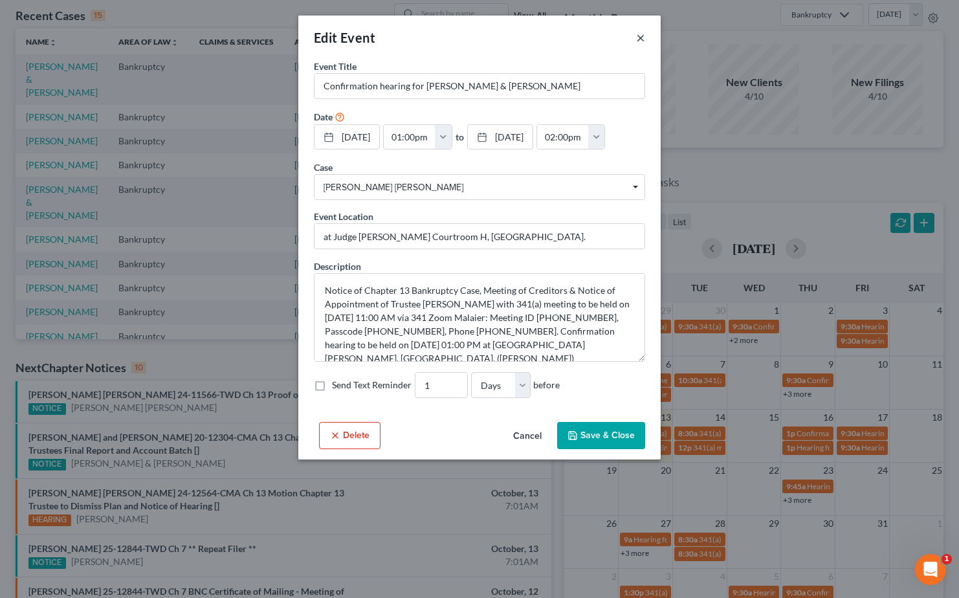
click at [643, 42] on button "×" at bounding box center [640, 38] width 9 height 16
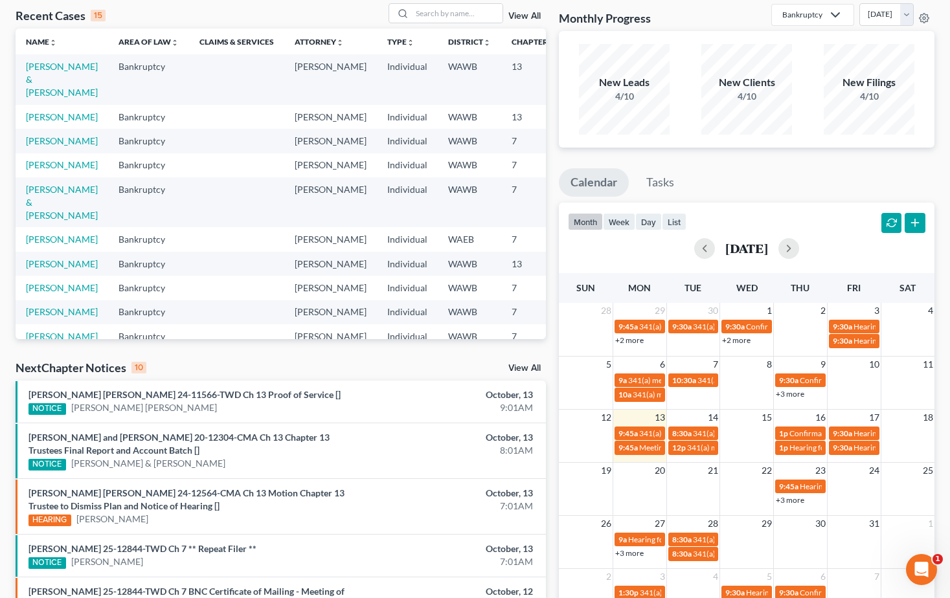
scroll to position [0, 0]
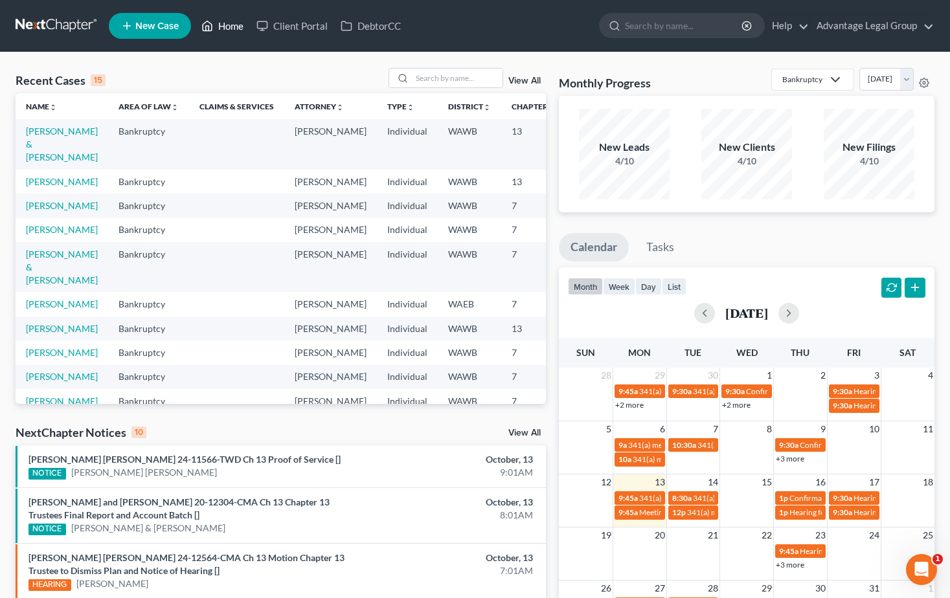
click at [225, 23] on link "Home" at bounding box center [222, 25] width 55 height 23
click at [234, 29] on link "Home" at bounding box center [222, 25] width 55 height 23
click at [419, 79] on input "search" at bounding box center [457, 78] width 91 height 19
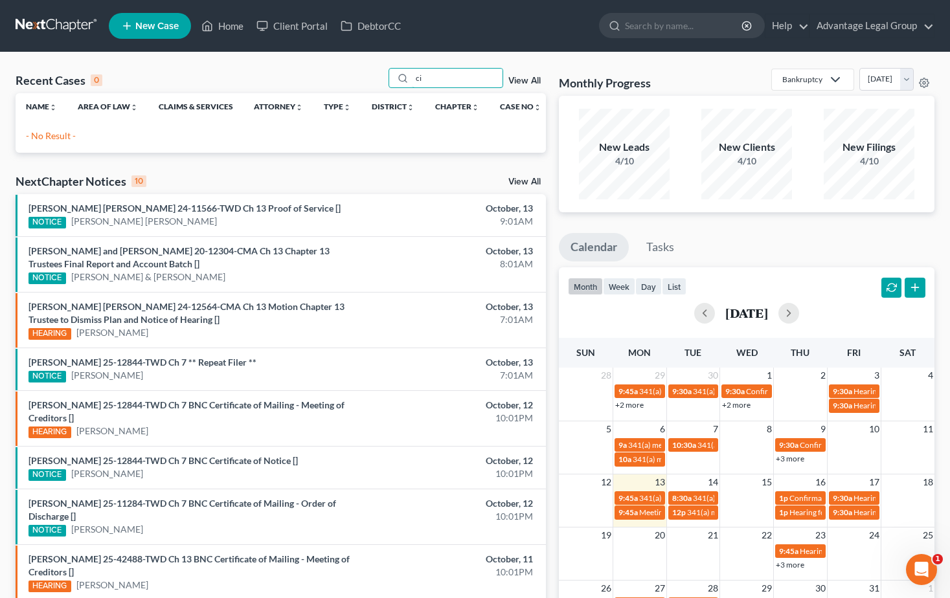
type input "c"
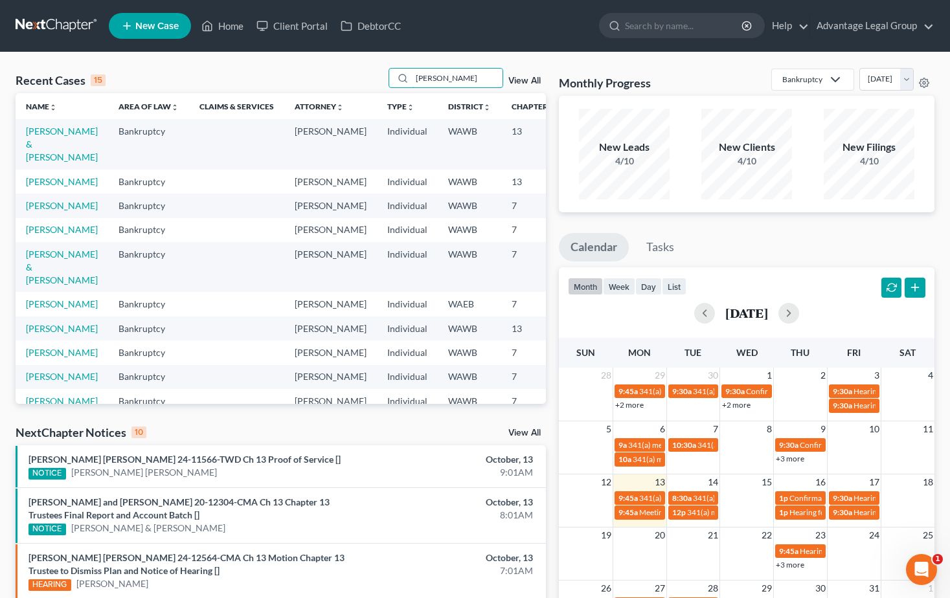
type input "Dickey"
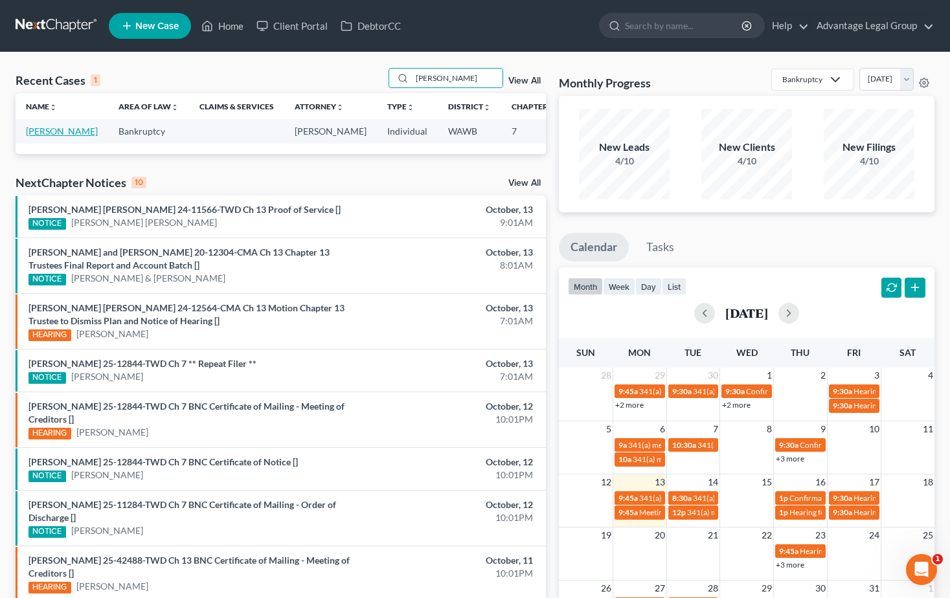
click at [47, 137] on link "Dickey, Michael" at bounding box center [62, 131] width 72 height 11
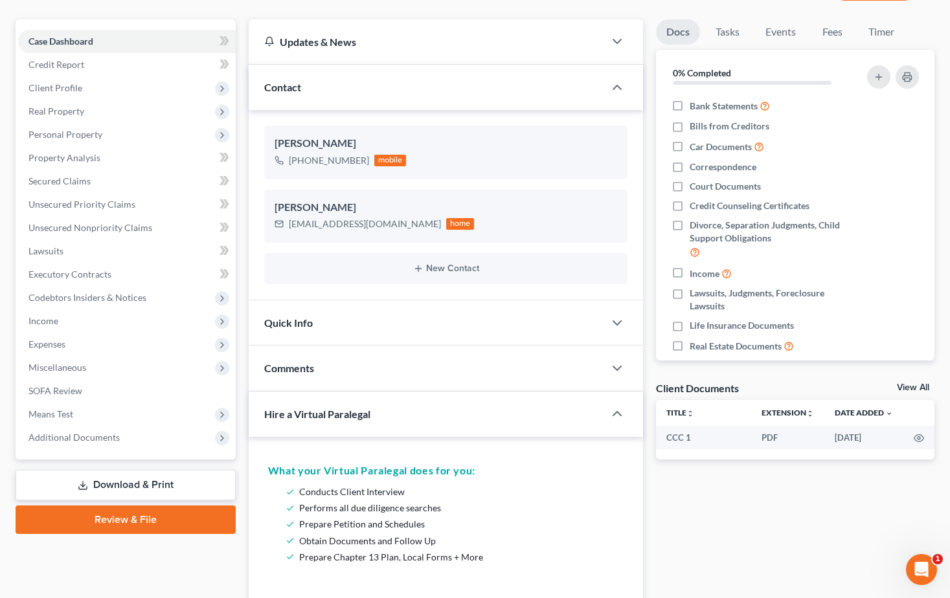
scroll to position [129, 0]
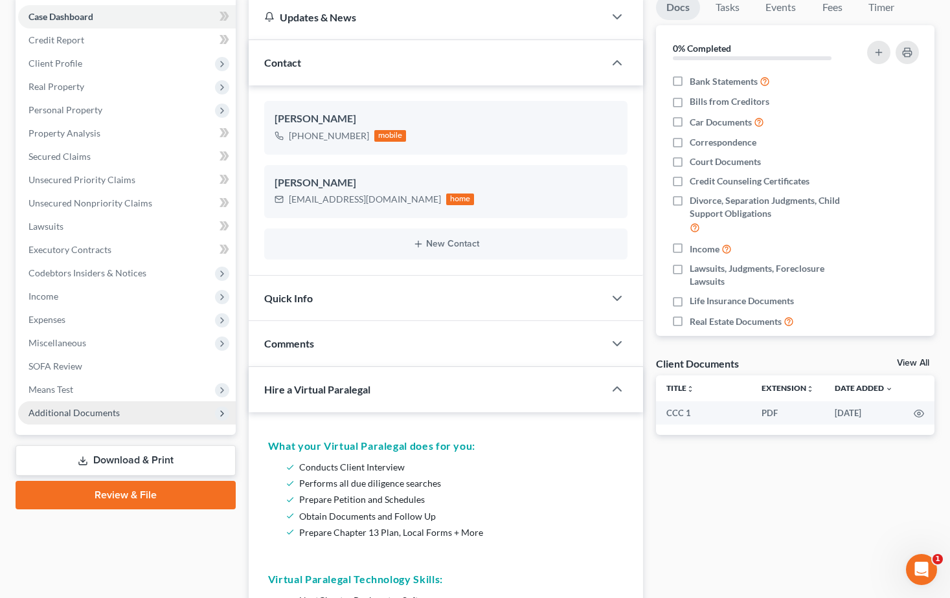
click at [80, 407] on span "Additional Documents" at bounding box center [73, 412] width 91 height 11
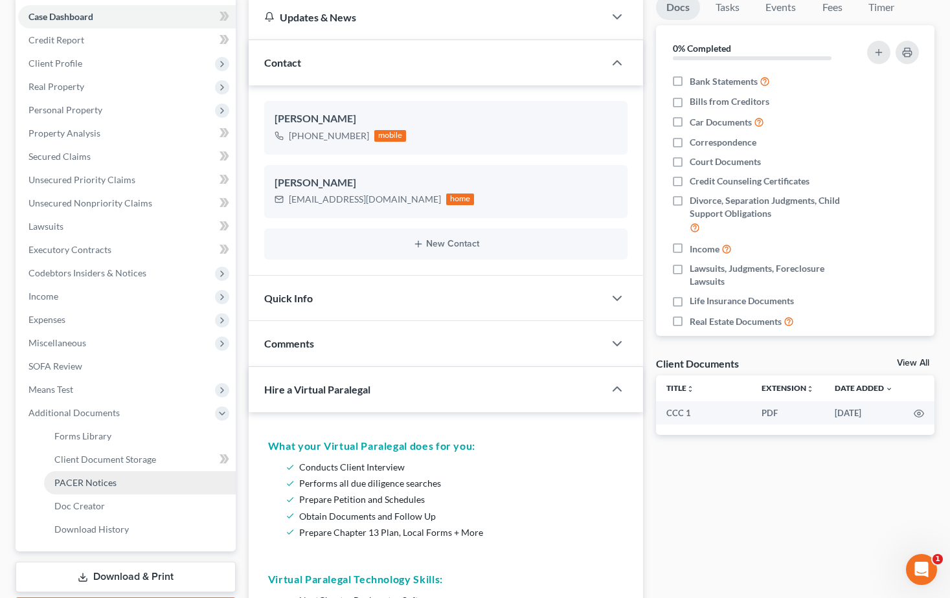
click at [72, 485] on span "PACER Notices" at bounding box center [85, 482] width 62 height 11
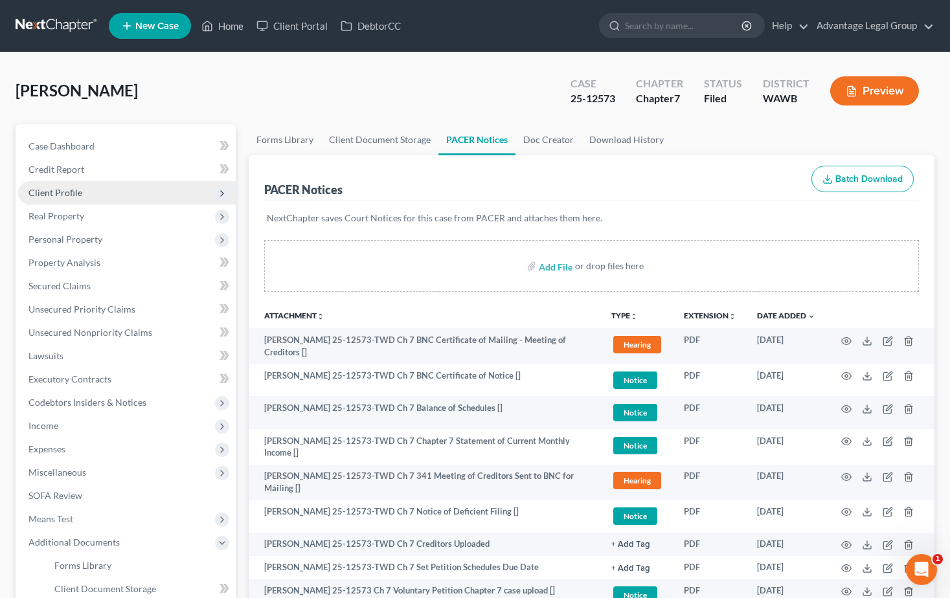
click at [61, 194] on span "Client Profile" at bounding box center [55, 192] width 54 height 11
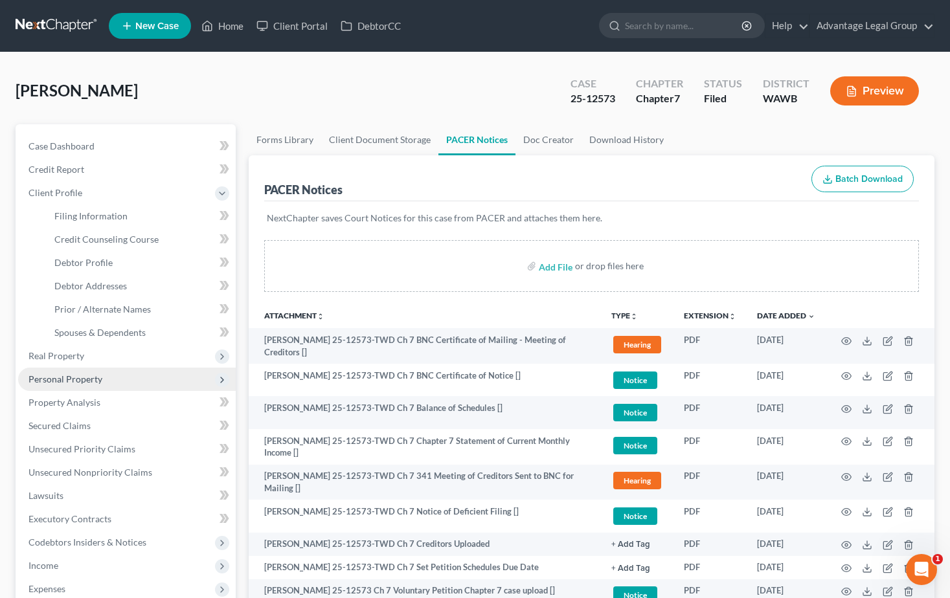
click at [76, 373] on span "Personal Property" at bounding box center [65, 378] width 74 height 11
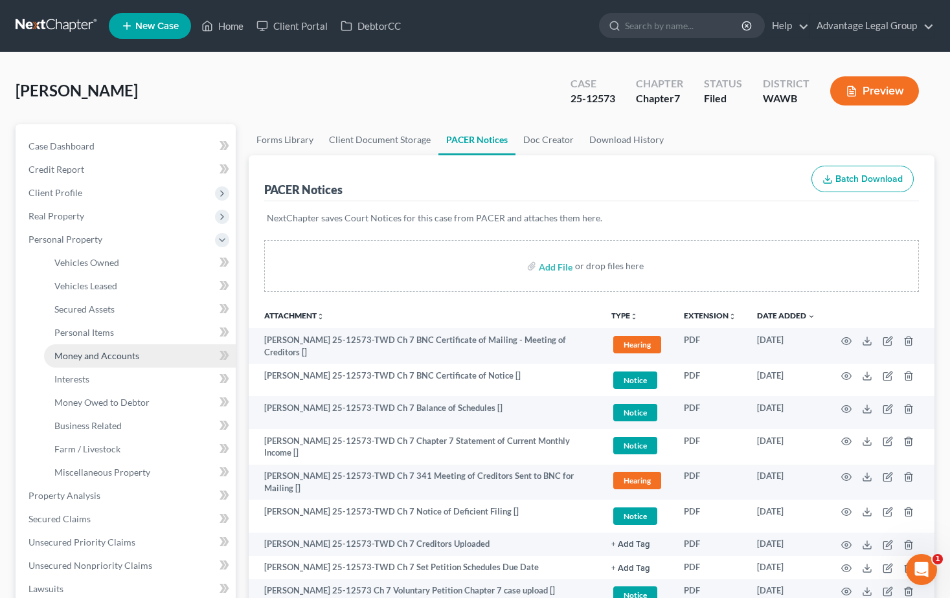
click at [85, 359] on span "Money and Accounts" at bounding box center [96, 355] width 85 height 11
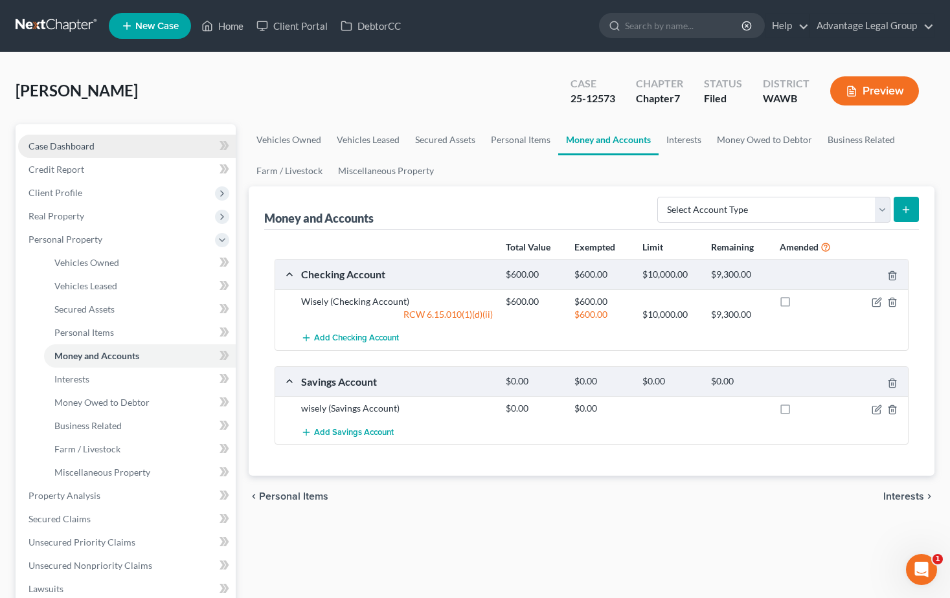
click at [50, 141] on span "Case Dashboard" at bounding box center [61, 145] width 66 height 11
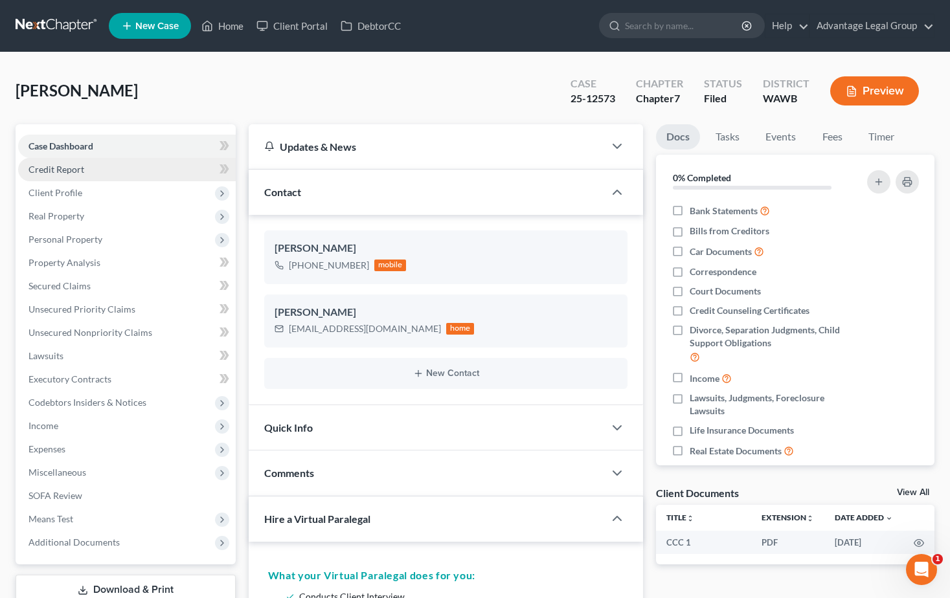
scroll to position [167, 0]
click at [40, 428] on span "Income" at bounding box center [43, 425] width 30 height 11
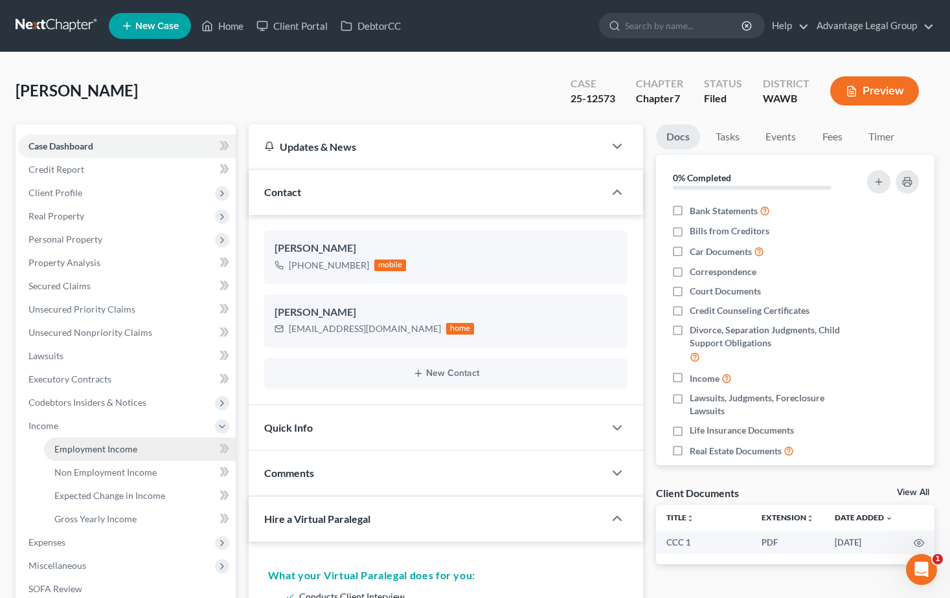
click at [76, 450] on span "Employment Income" at bounding box center [95, 448] width 83 height 11
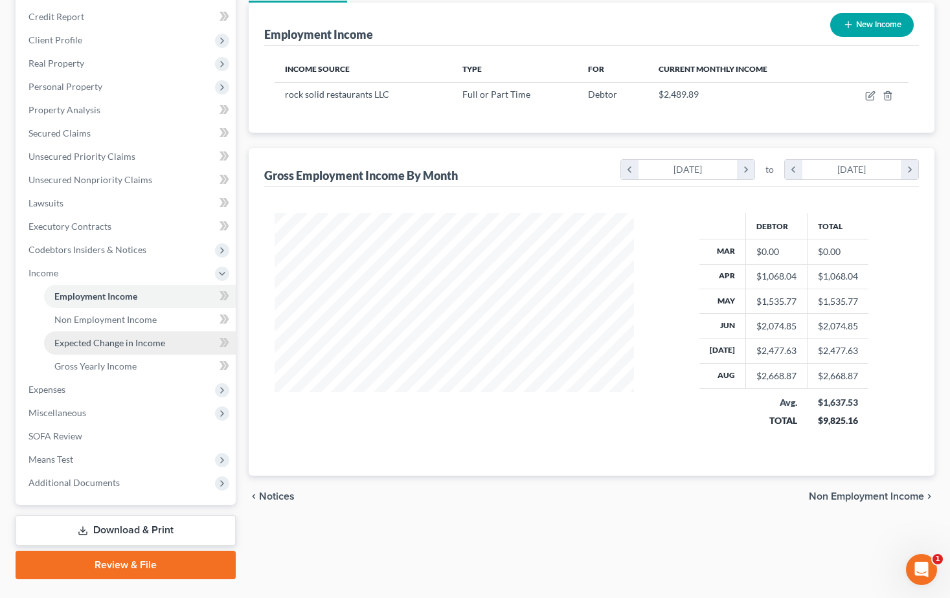
scroll to position [183, 0]
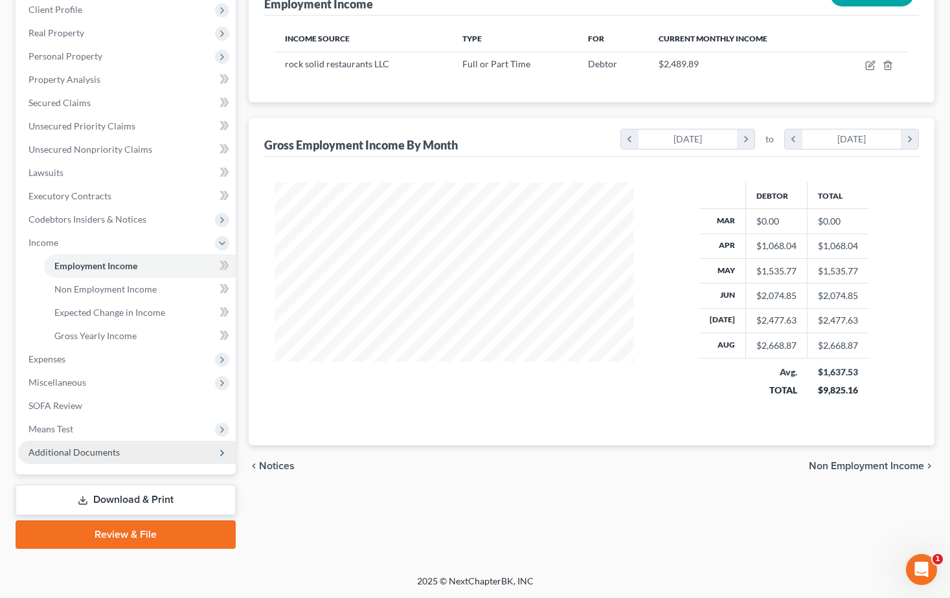
click at [65, 455] on span "Additional Documents" at bounding box center [73, 452] width 91 height 11
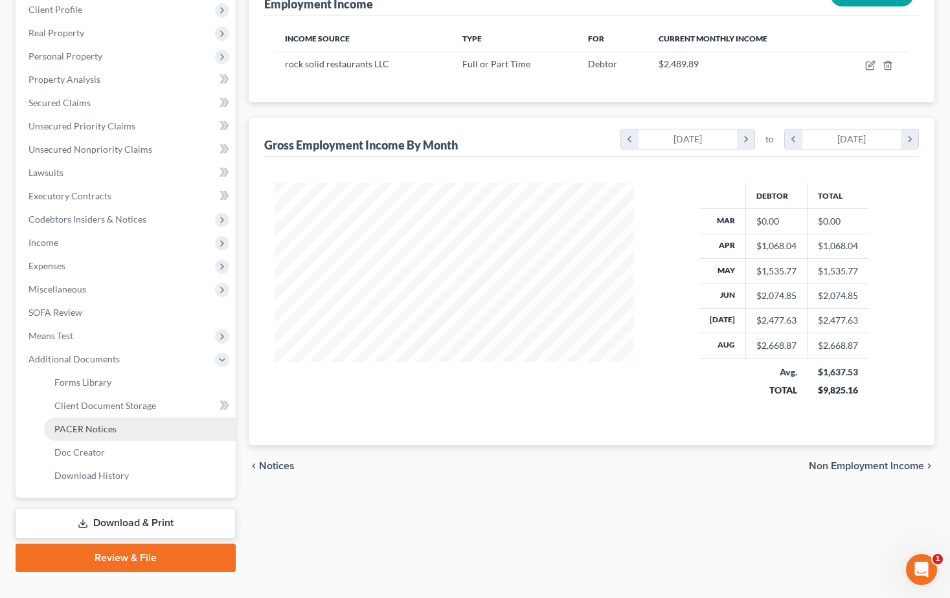
click at [74, 429] on span "PACER Notices" at bounding box center [85, 428] width 62 height 11
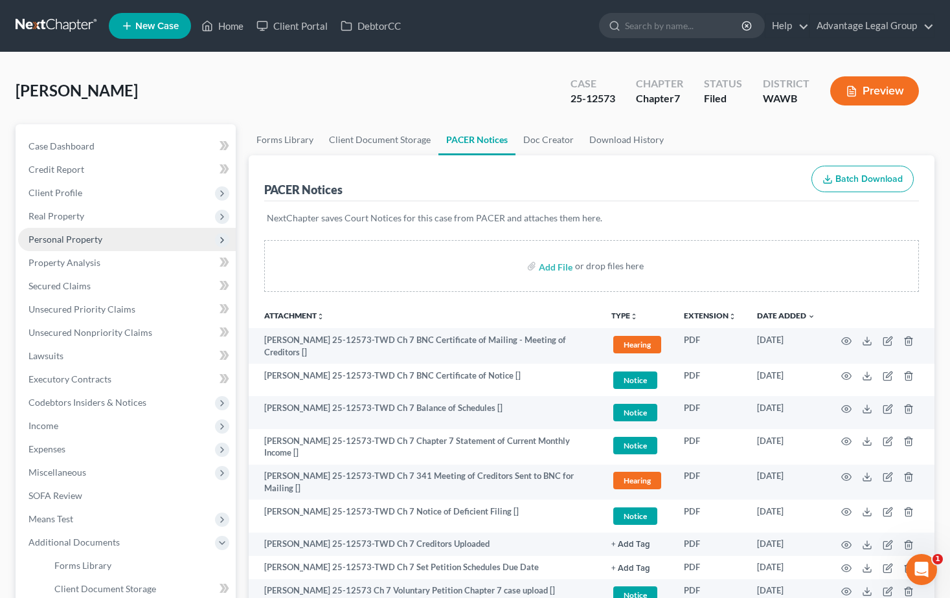
click at [60, 236] on span "Personal Property" at bounding box center [65, 239] width 74 height 11
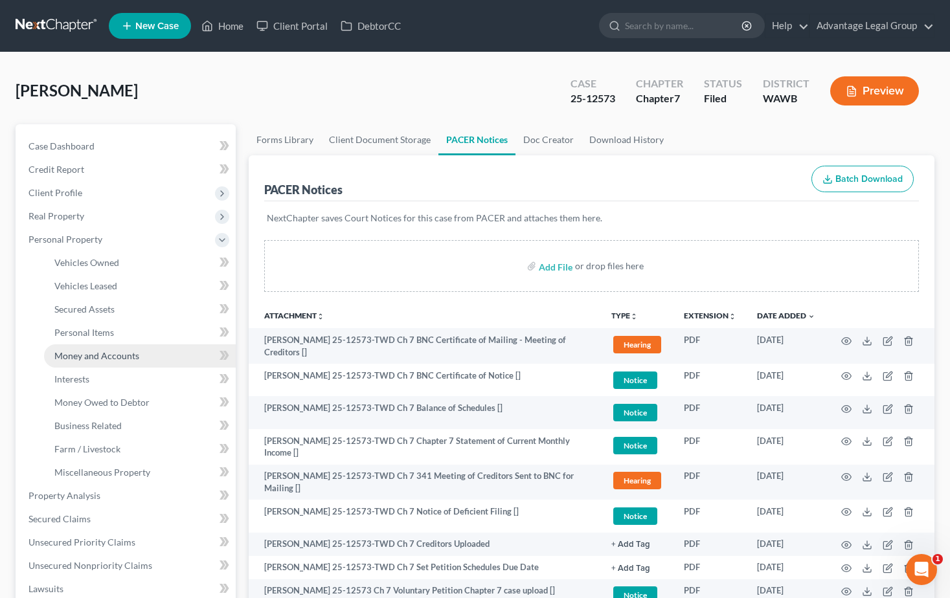
click at [91, 353] on span "Money and Accounts" at bounding box center [96, 355] width 85 height 11
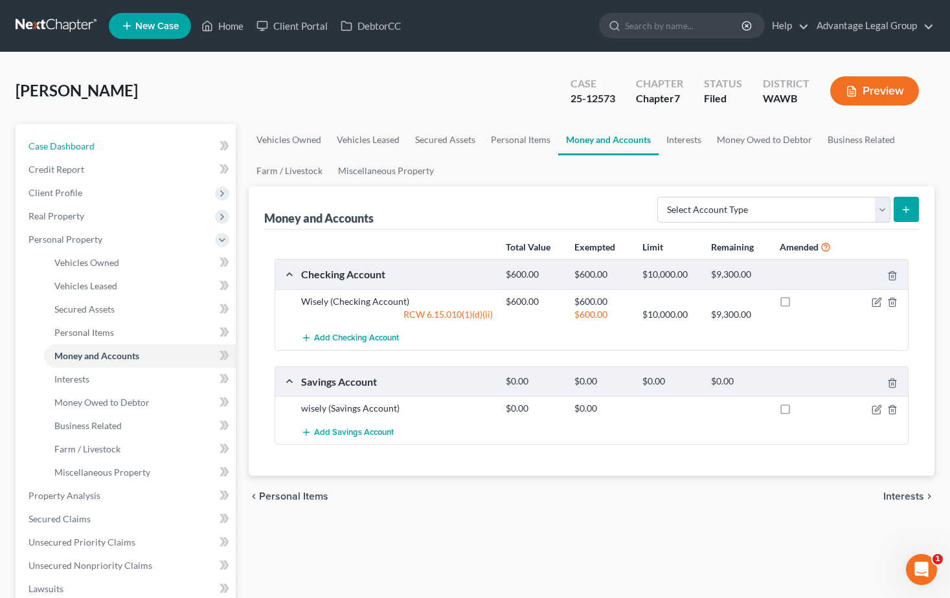
drag, startPoint x: 63, startPoint y: 144, endPoint x: 224, endPoint y: 161, distance: 161.3
click at [63, 144] on span "Case Dashboard" at bounding box center [61, 145] width 66 height 11
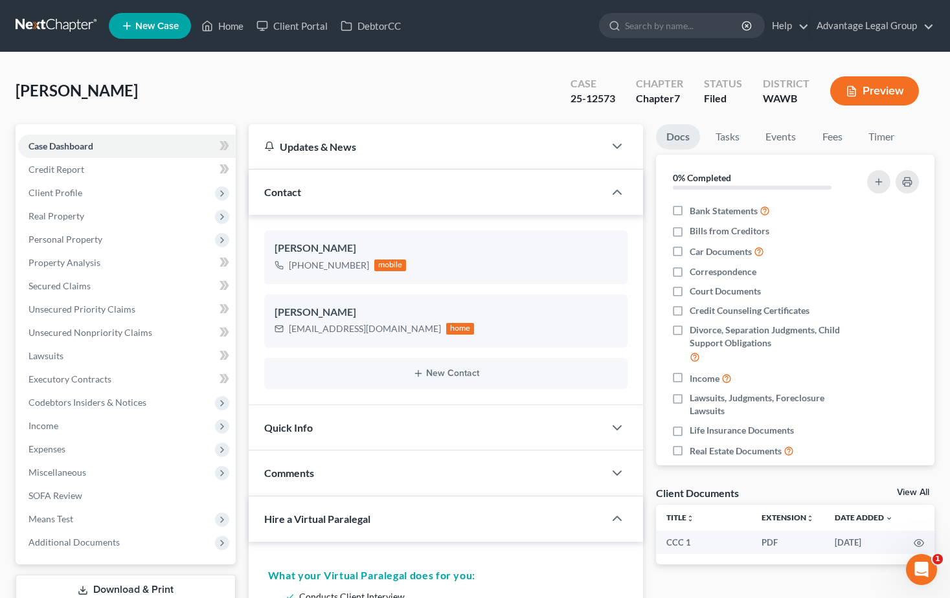
scroll to position [167, 0]
click at [788, 139] on link "Events" at bounding box center [780, 136] width 51 height 25
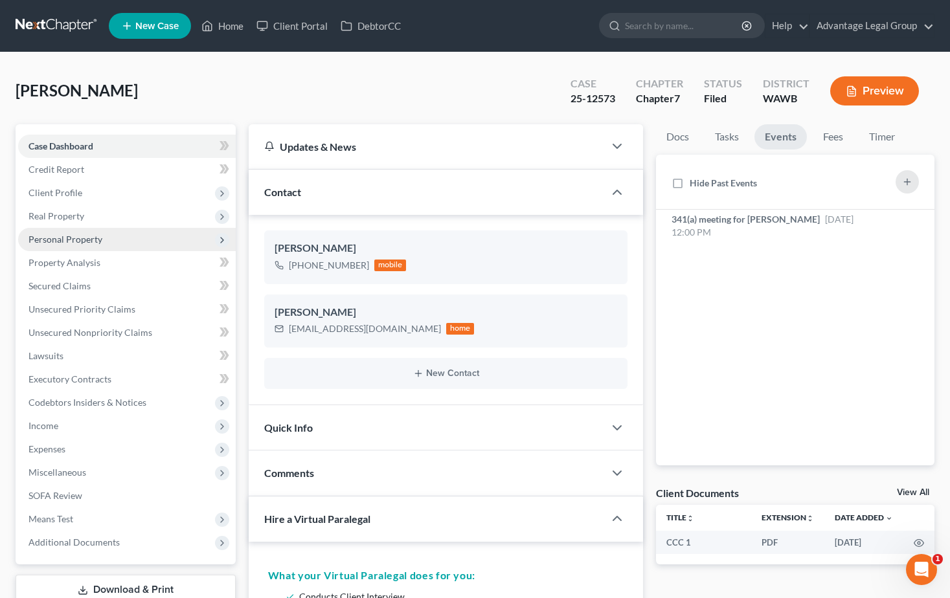
click at [82, 236] on span "Personal Property" at bounding box center [65, 239] width 74 height 11
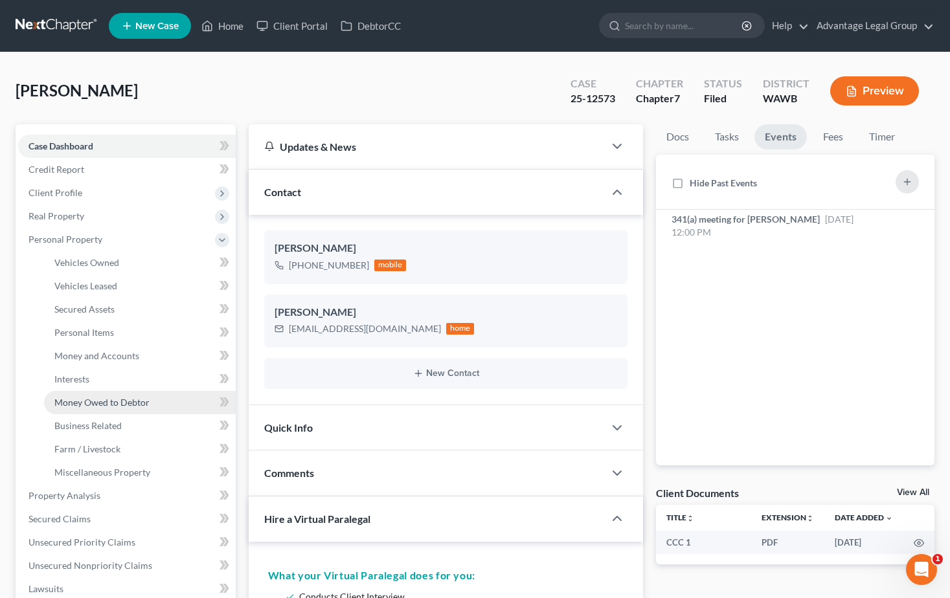
click at [94, 400] on span "Money Owed to Debtor" at bounding box center [101, 402] width 95 height 11
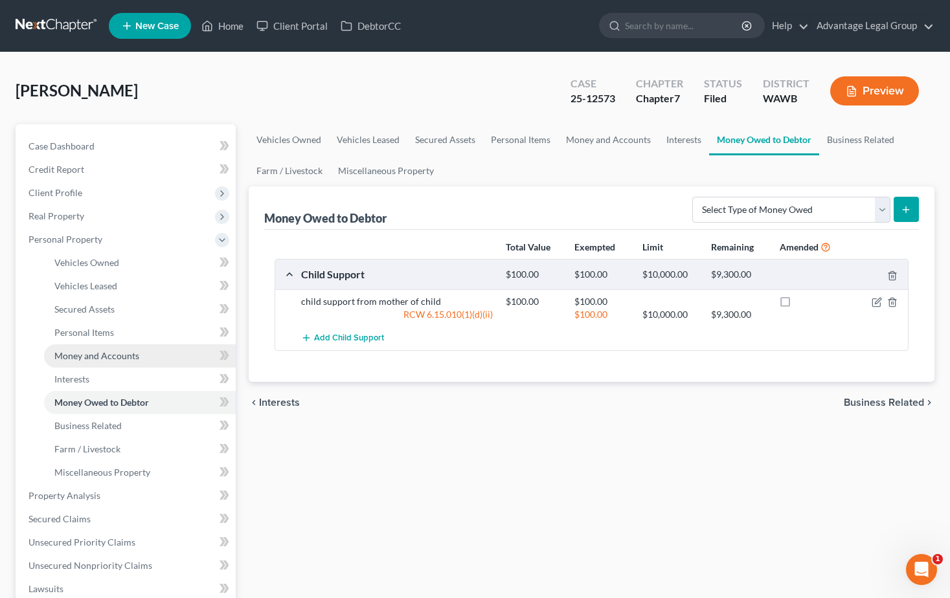
click at [90, 353] on span "Money and Accounts" at bounding box center [96, 355] width 85 height 11
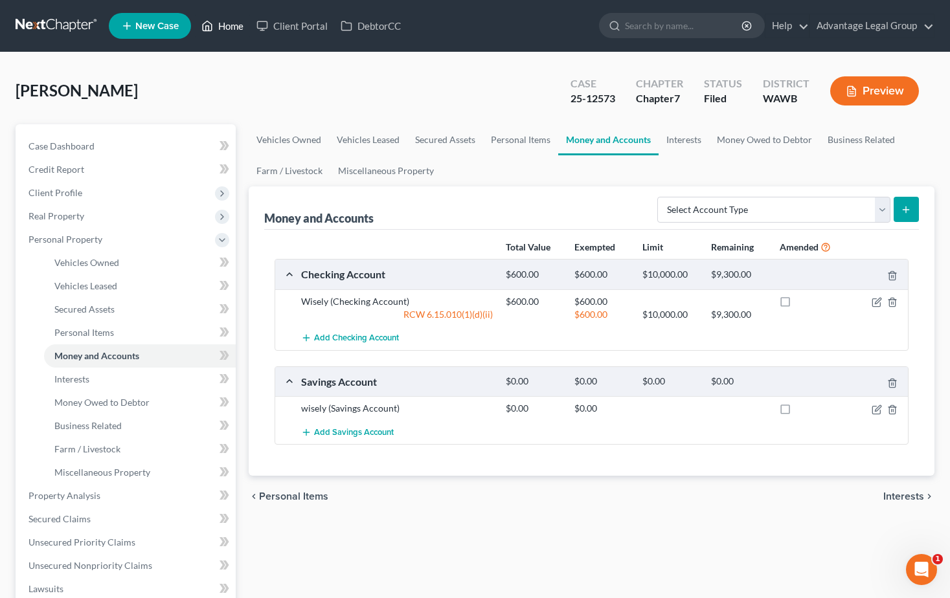
click at [236, 28] on link "Home" at bounding box center [222, 25] width 55 height 23
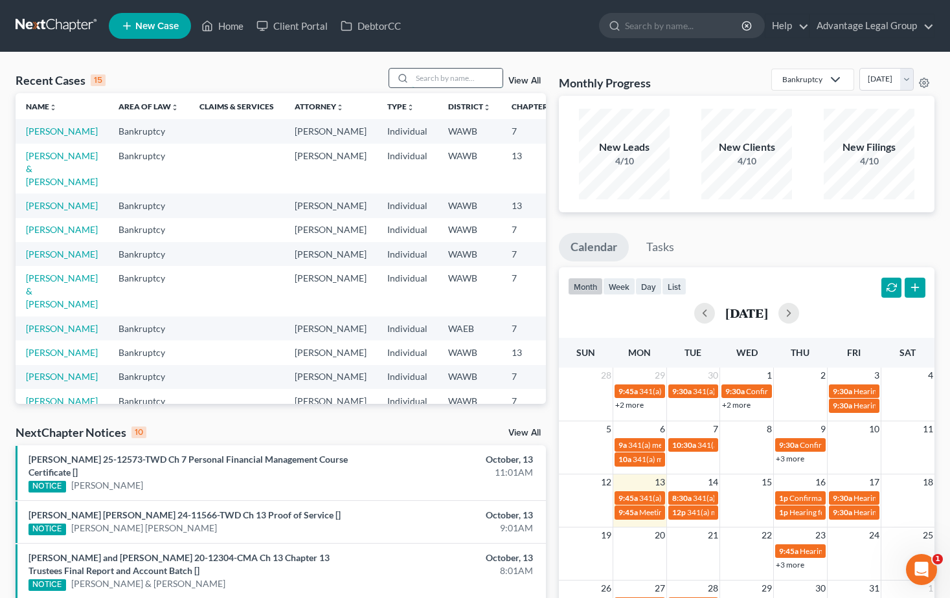
click at [428, 74] on input "search" at bounding box center [457, 78] width 91 height 19
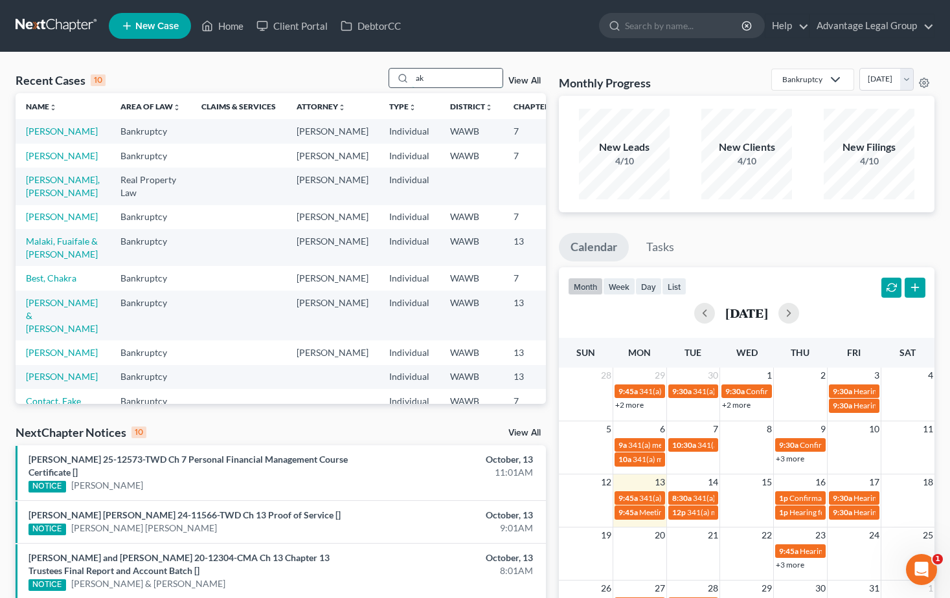
type input "a"
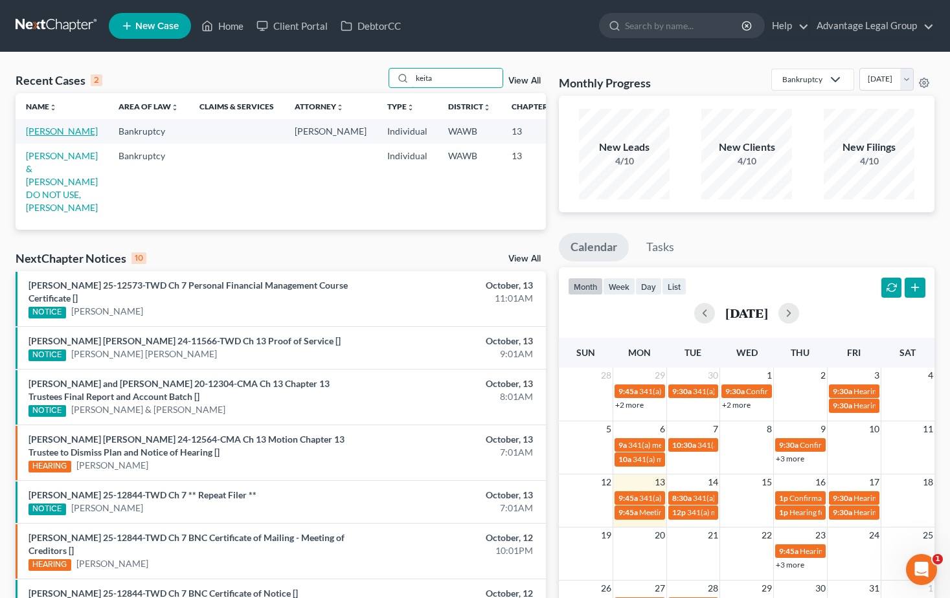
type input "keita"
click at [40, 137] on link "Keita, Aissata" at bounding box center [62, 131] width 72 height 11
select select "2"
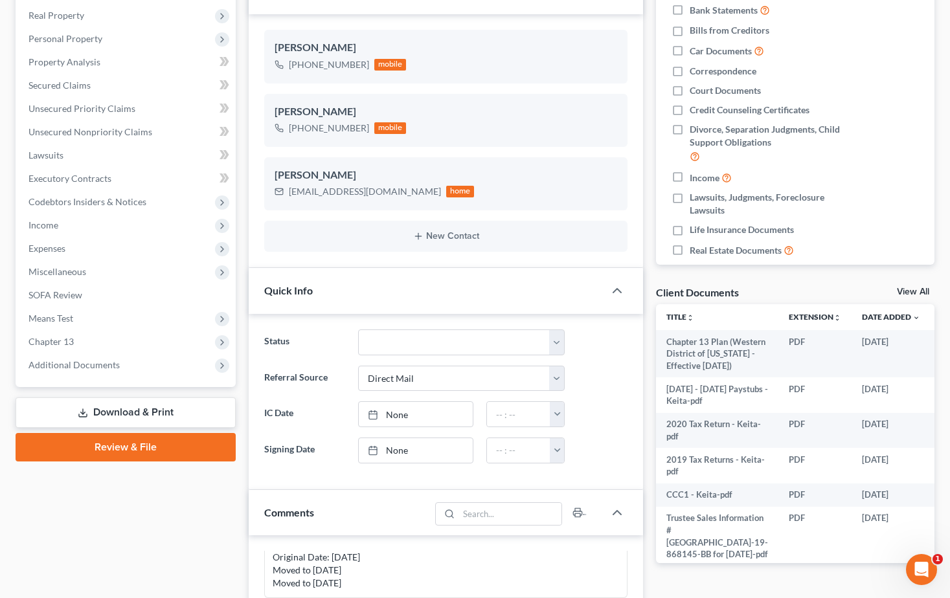
scroll to position [129, 0]
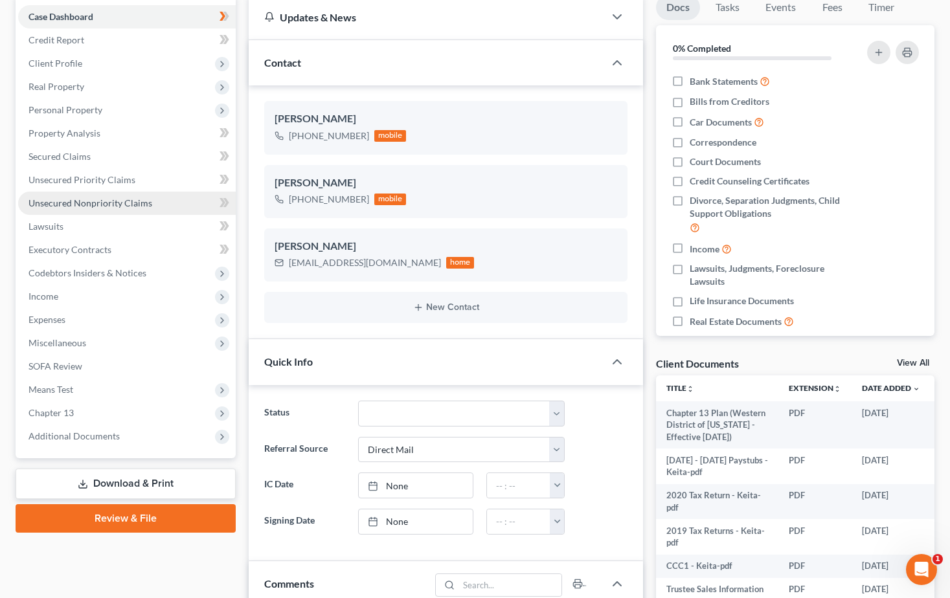
click at [87, 209] on link "Unsecured Nonpriority Claims" at bounding box center [126, 203] width 217 height 23
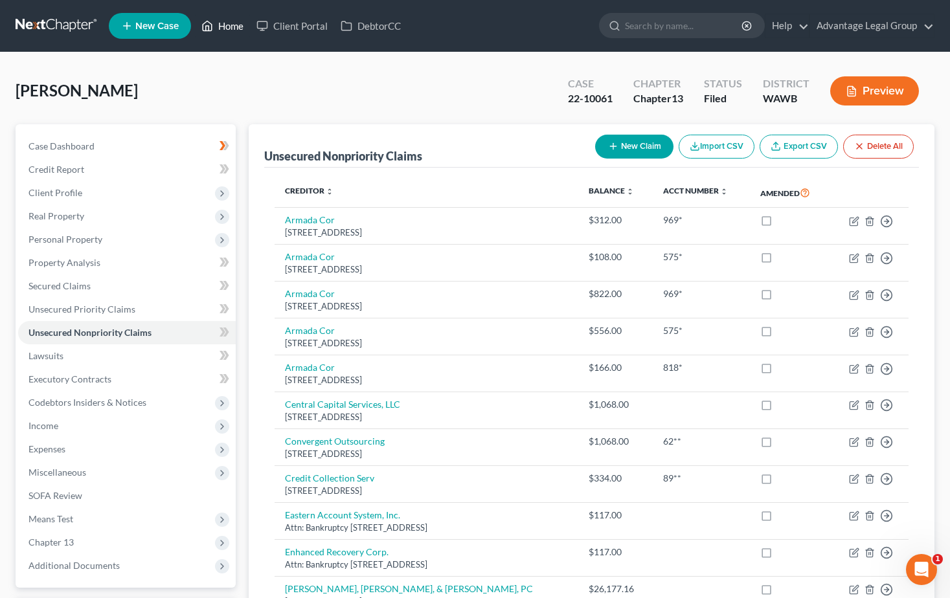
click at [231, 28] on link "Home" at bounding box center [222, 25] width 55 height 23
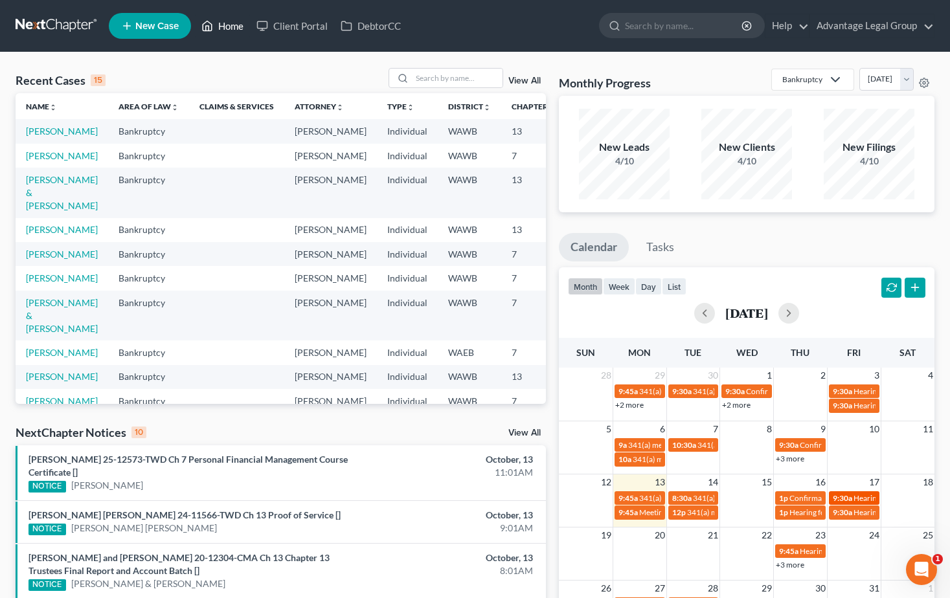
click at [851, 500] on span "9:30a" at bounding box center [841, 498] width 19 height 10
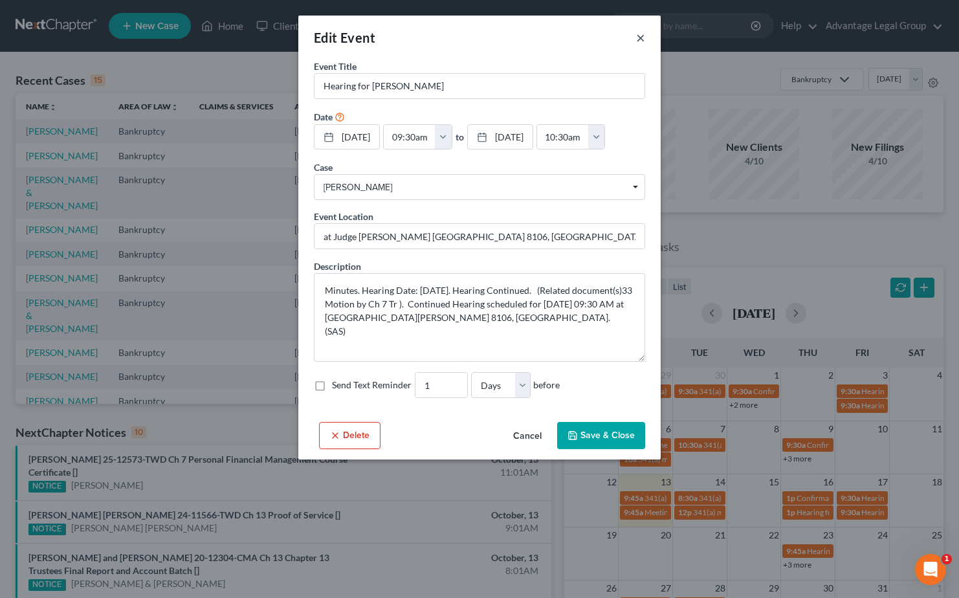
click at [638, 39] on button "×" at bounding box center [640, 38] width 9 height 16
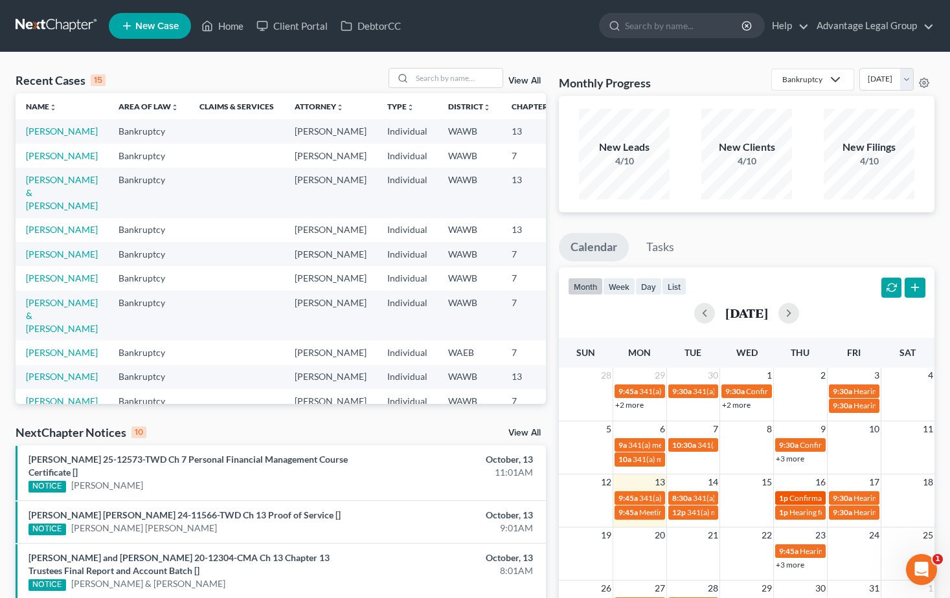
click at [802, 500] on span "Confirmation hearing for Karen Sanchez Moran & Jazmine Voluntad" at bounding box center [897, 498] width 216 height 10
select select "Days"
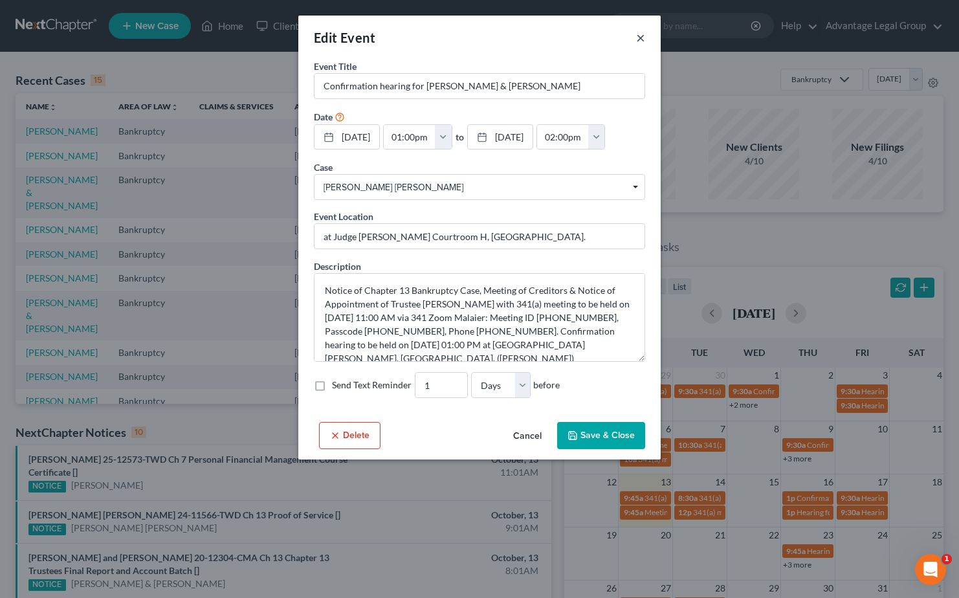
click at [638, 40] on button "×" at bounding box center [640, 38] width 9 height 16
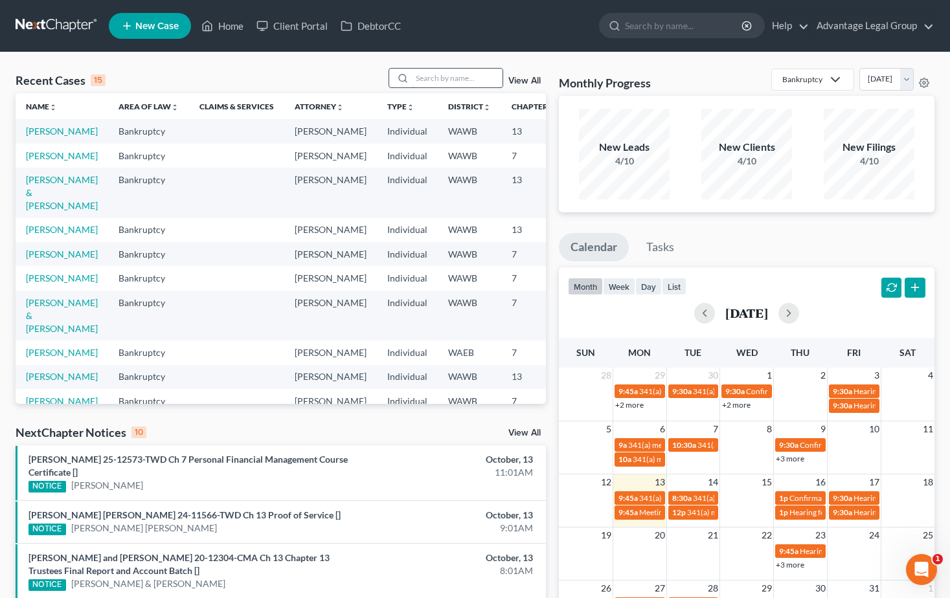
click at [434, 77] on input "search" at bounding box center [457, 78] width 91 height 19
type input "norwood"
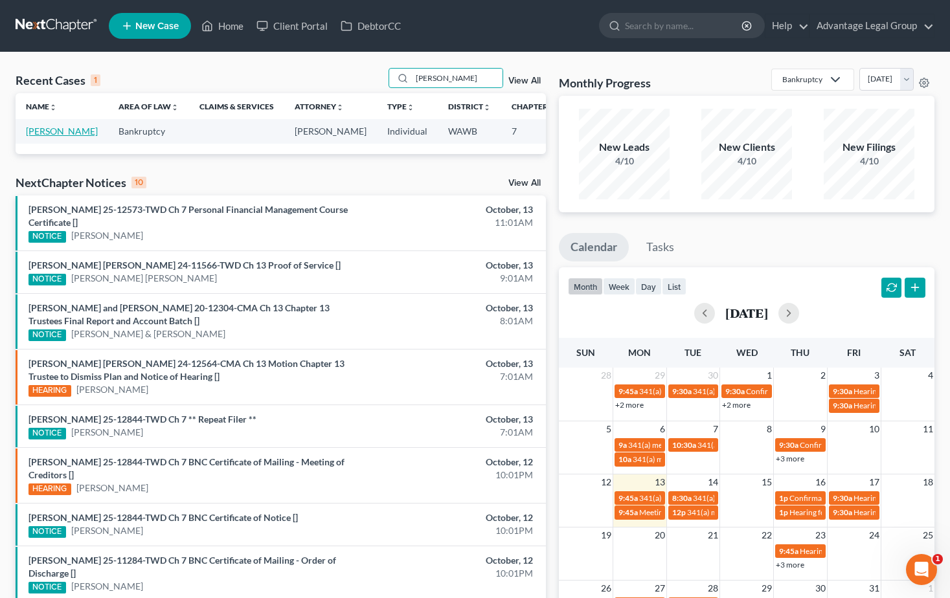
click at [44, 136] on link "Norwood, Jennifer" at bounding box center [62, 131] width 72 height 11
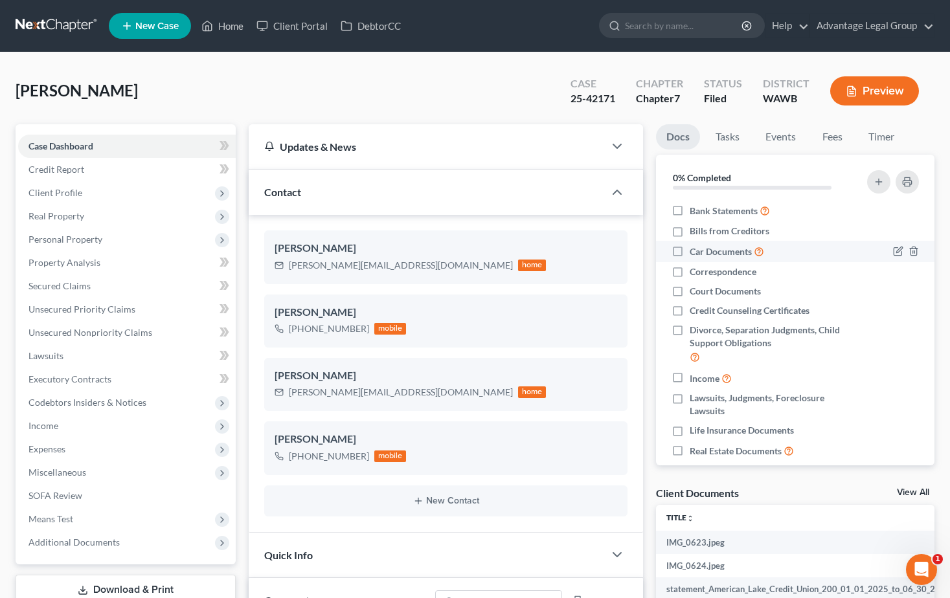
scroll to position [529, 0]
click at [778, 137] on link "Events" at bounding box center [780, 136] width 51 height 25
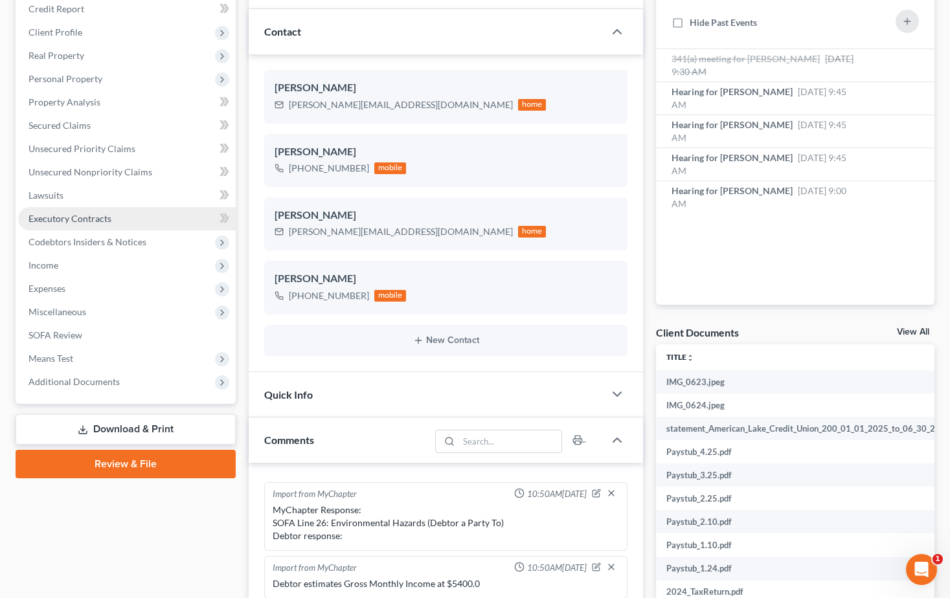
scroll to position [194, 0]
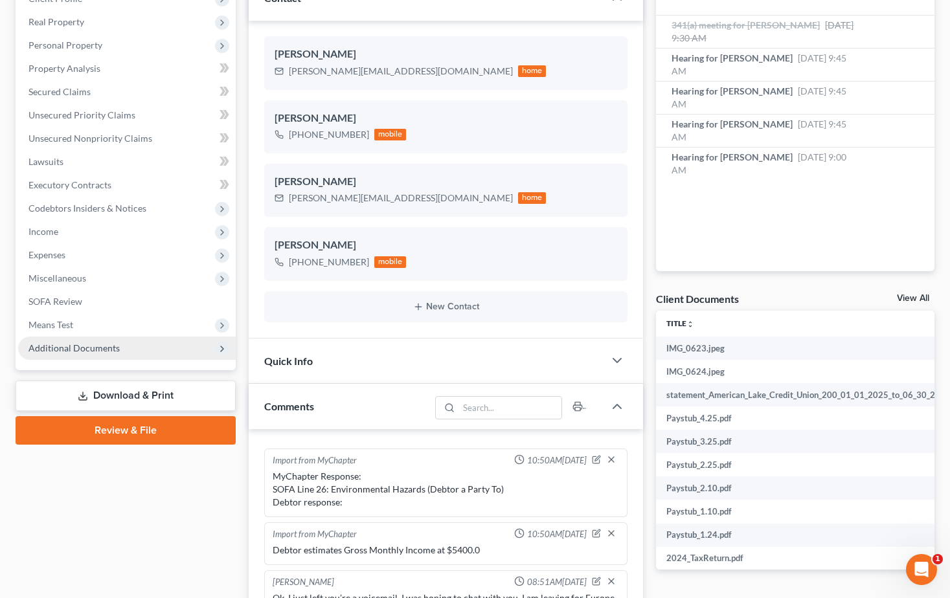
drag, startPoint x: 57, startPoint y: 346, endPoint x: 65, endPoint y: 353, distance: 10.5
click at [57, 346] on span "Additional Documents" at bounding box center [73, 347] width 91 height 11
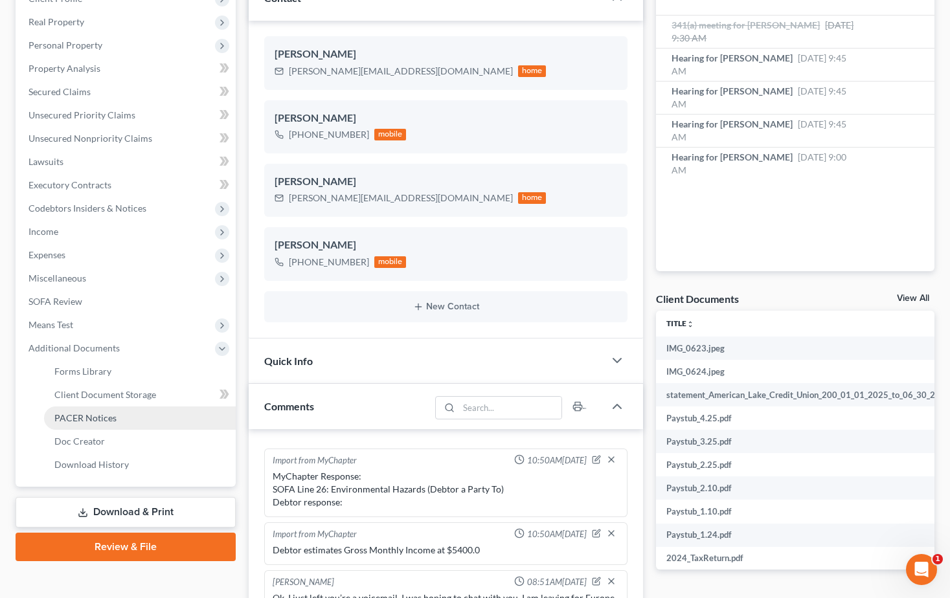
click at [86, 416] on span "PACER Notices" at bounding box center [85, 417] width 62 height 11
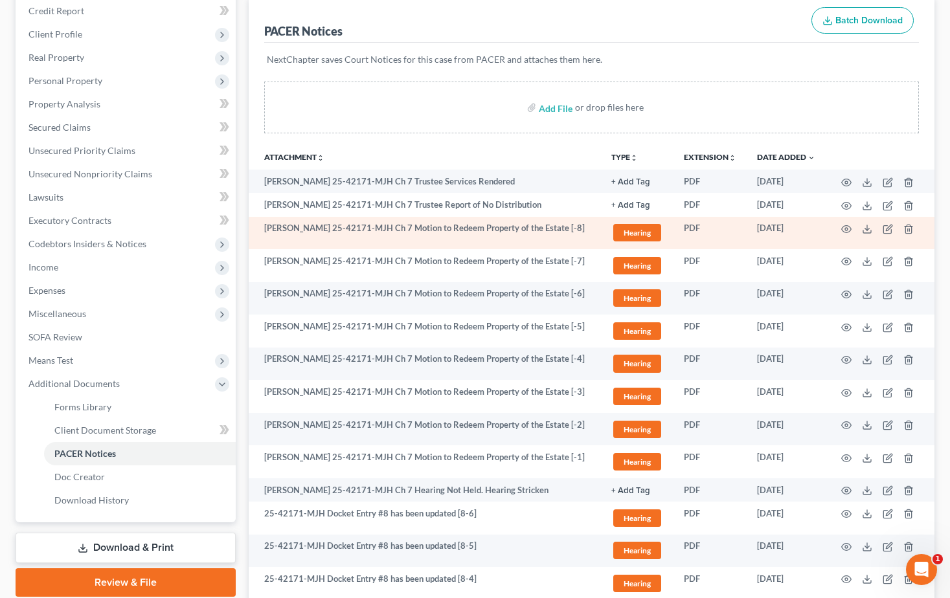
scroll to position [194, 0]
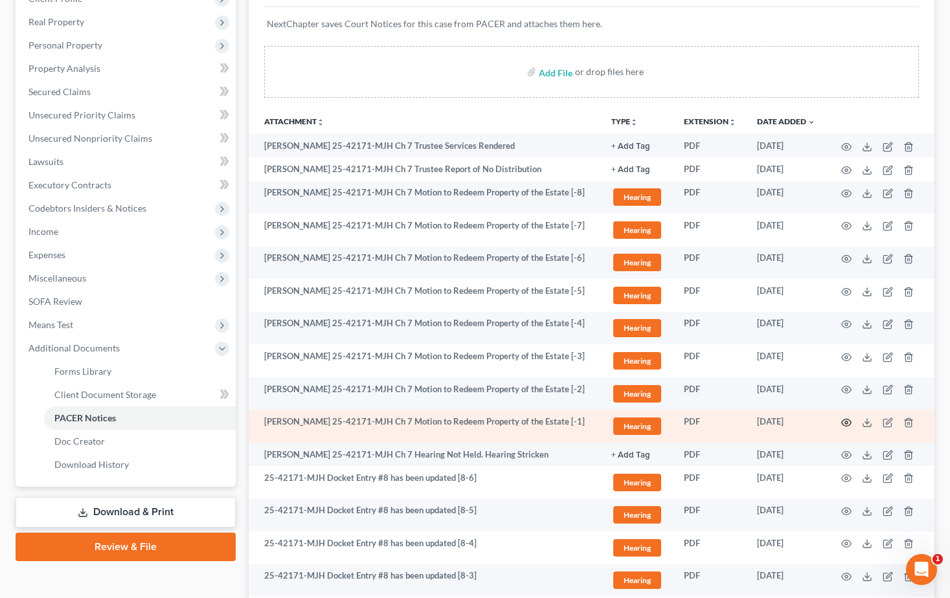
click at [845, 428] on icon "button" at bounding box center [846, 423] width 10 height 10
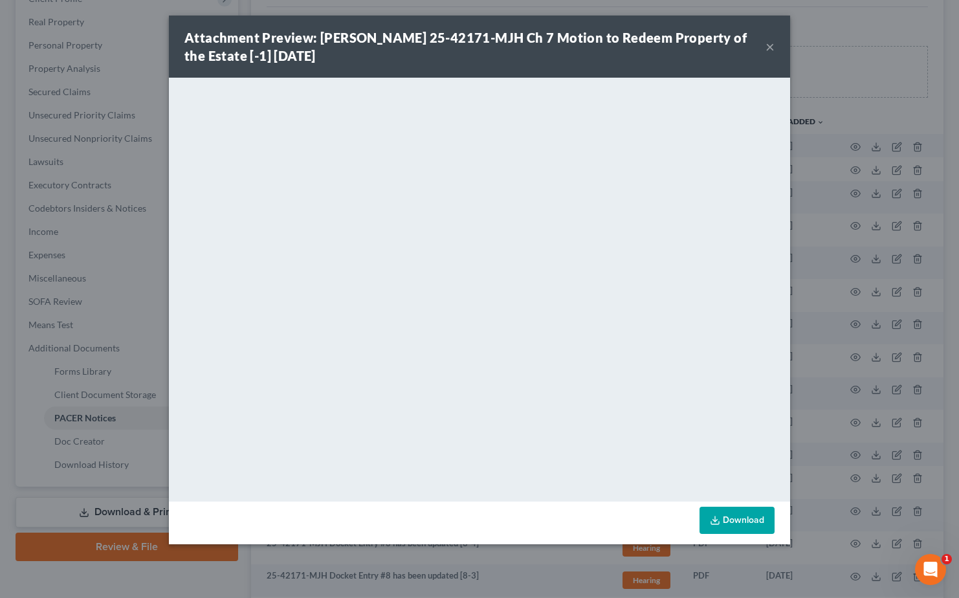
click at [769, 49] on button "×" at bounding box center [770, 47] width 9 height 16
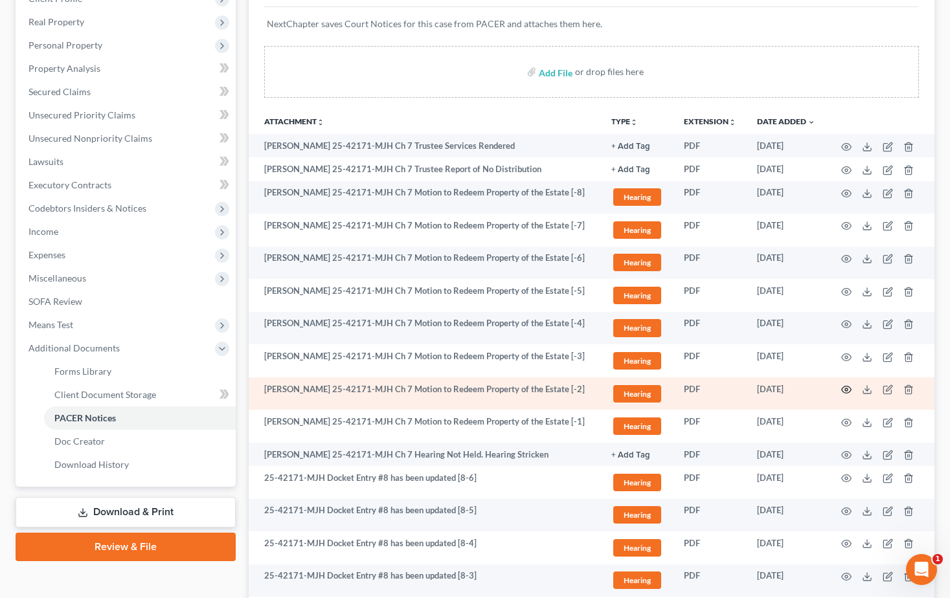
click at [847, 395] on icon "button" at bounding box center [846, 389] width 10 height 10
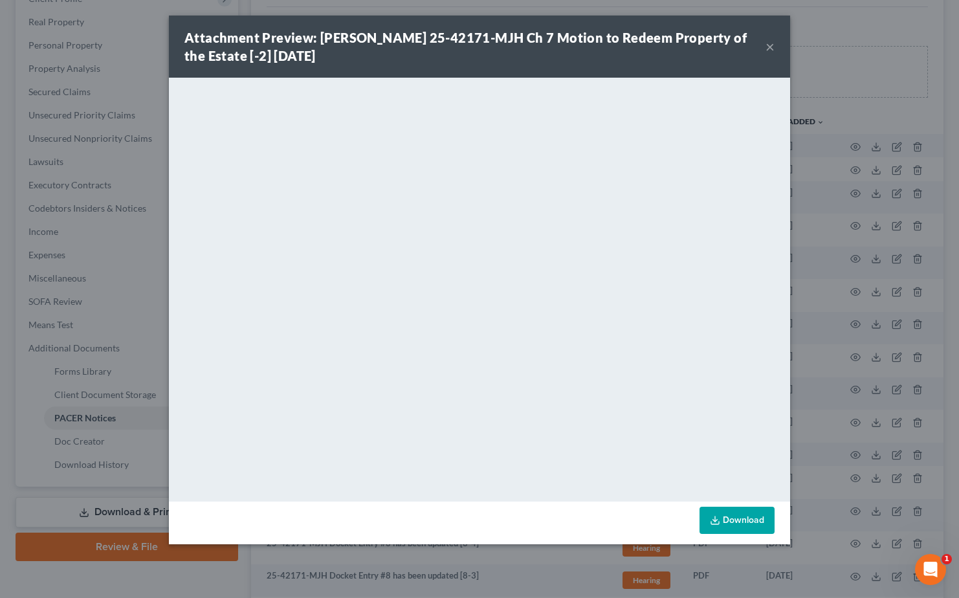
click at [768, 45] on button "×" at bounding box center [770, 47] width 9 height 16
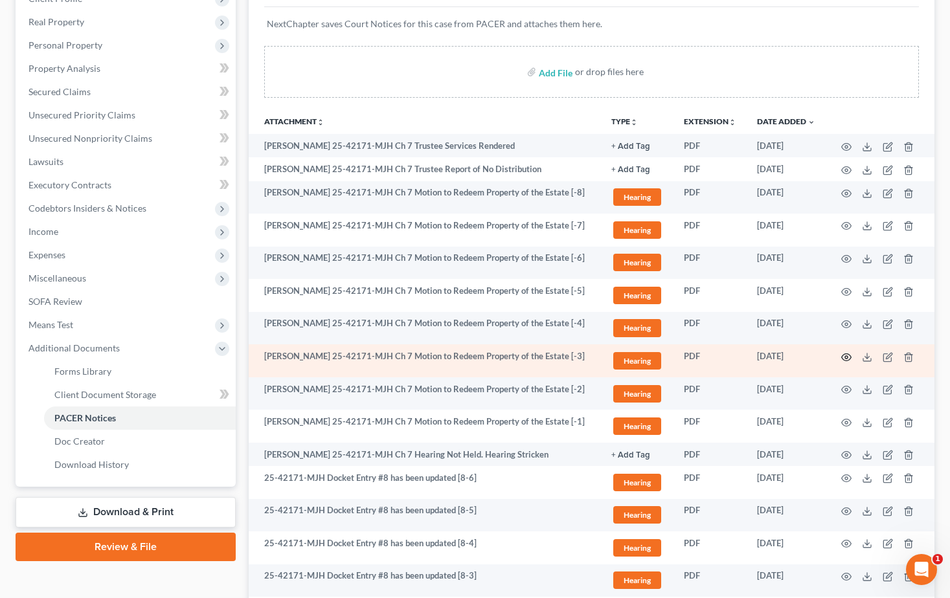
click at [846, 359] on circle "button" at bounding box center [846, 357] width 3 height 3
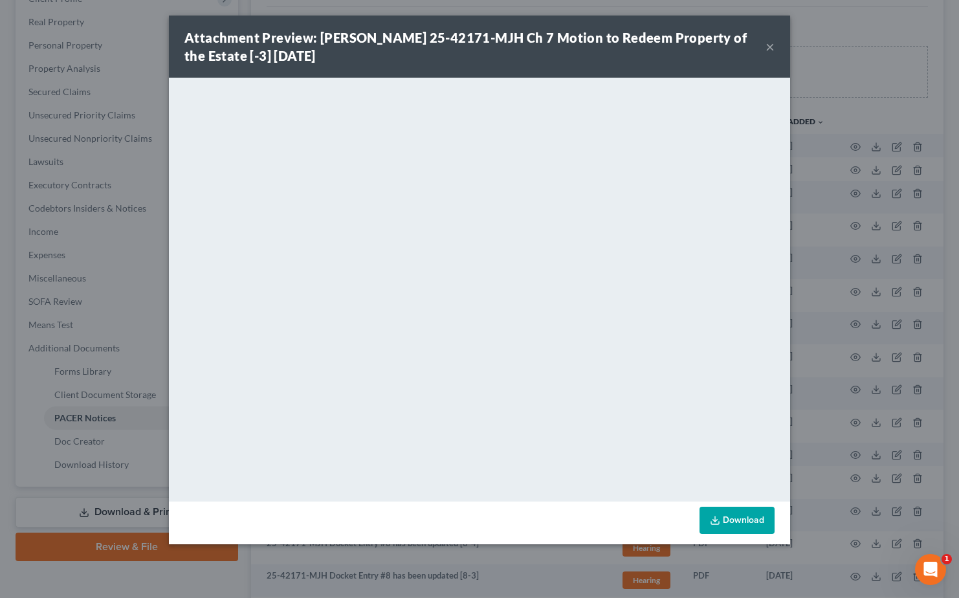
click at [772, 48] on button "×" at bounding box center [770, 47] width 9 height 16
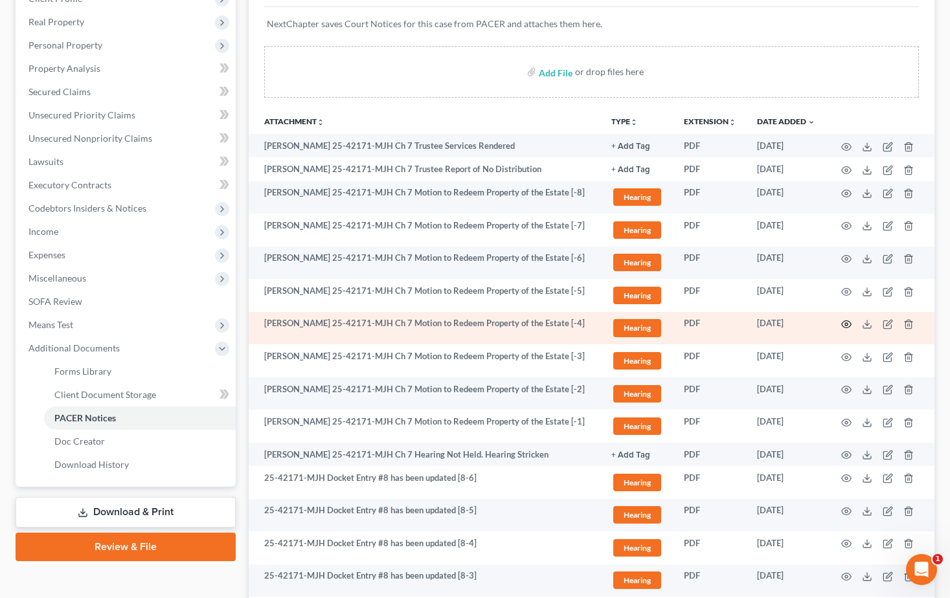
click at [846, 329] on icon "button" at bounding box center [846, 324] width 10 height 10
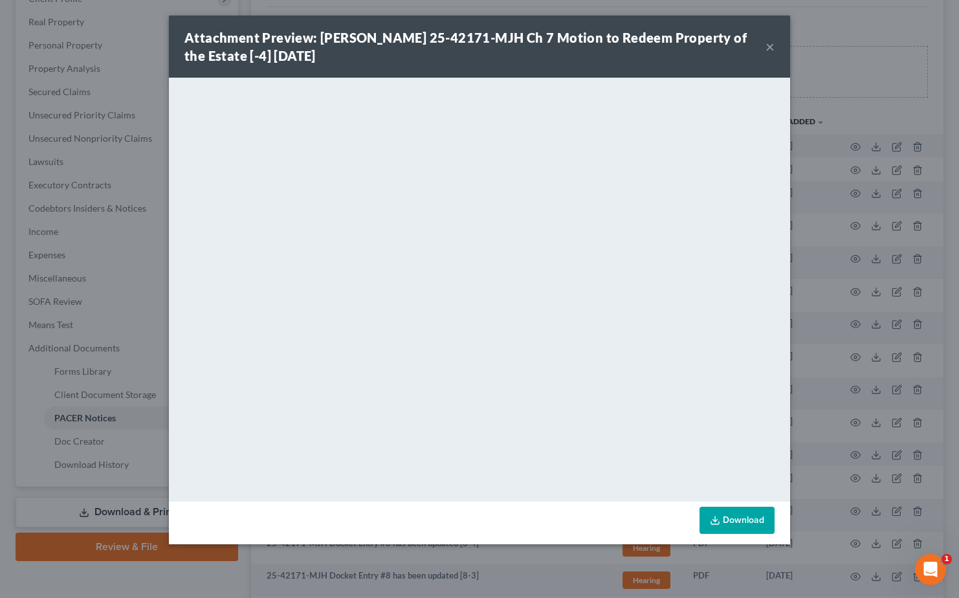
click at [772, 47] on button "×" at bounding box center [770, 47] width 9 height 16
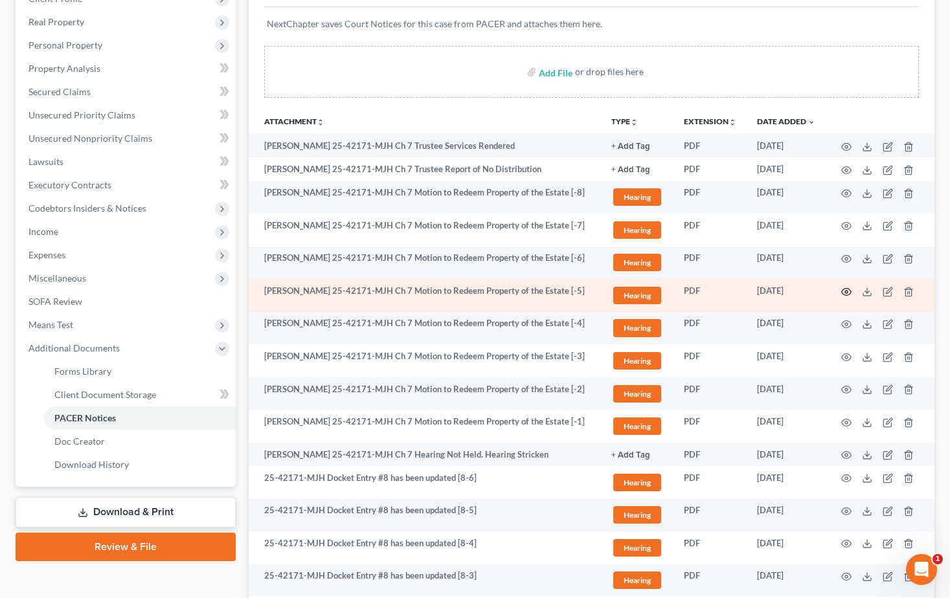
click at [845, 293] on circle "button" at bounding box center [846, 292] width 3 height 3
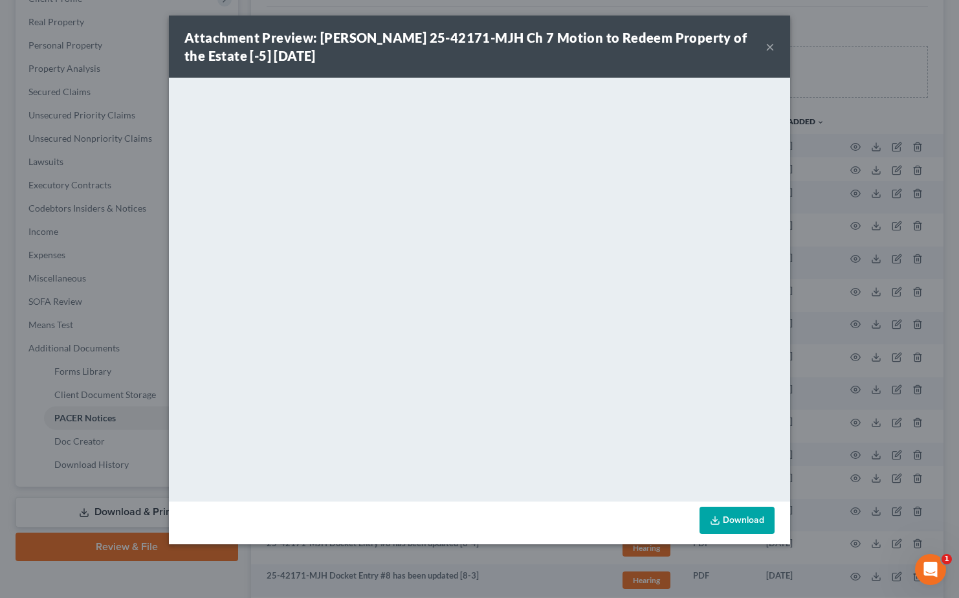
click at [767, 47] on button "×" at bounding box center [770, 47] width 9 height 16
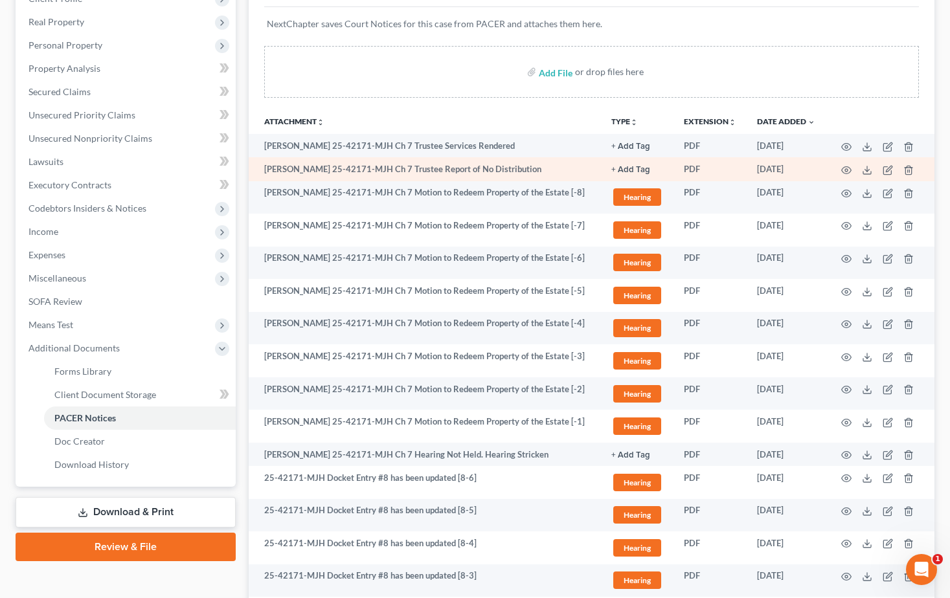
scroll to position [0, 0]
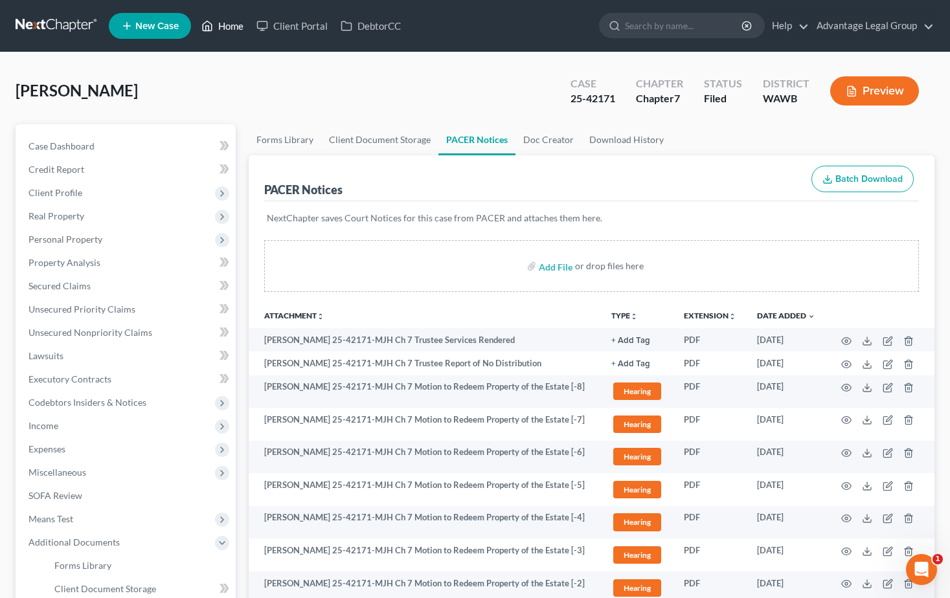
click at [227, 30] on link "Home" at bounding box center [222, 25] width 55 height 23
